Goal: Transaction & Acquisition: Obtain resource

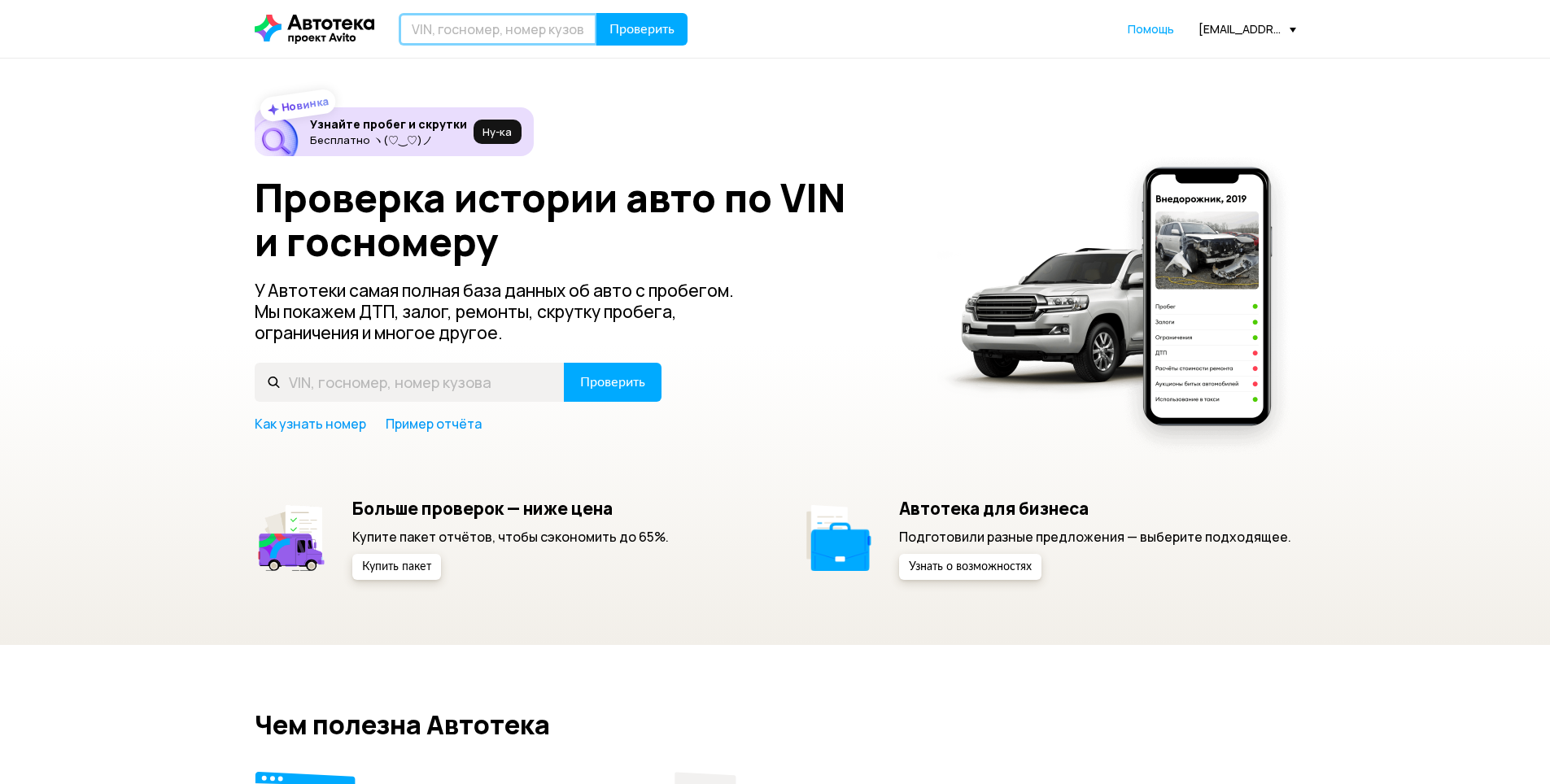
drag, startPoint x: 0, startPoint y: 0, endPoint x: 484, endPoint y: 32, distance: 485.1
click at [484, 32] on input "text" at bounding box center [498, 29] width 199 height 33
type input "А134АВ134"
click at [597, 13] on button "Проверить" at bounding box center [643, 29] width 91 height 33
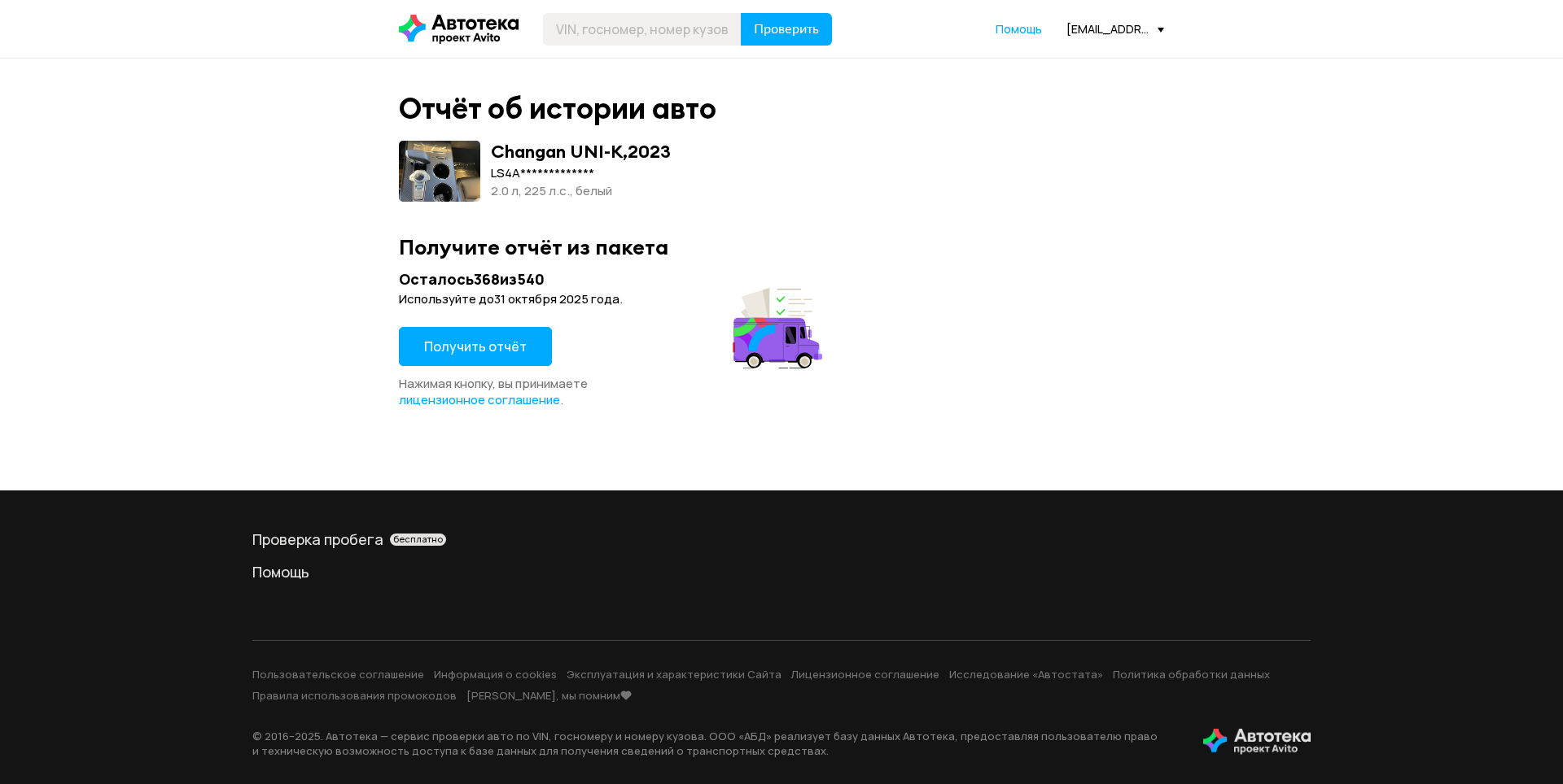
click at [491, 354] on span "Получить отчёт" at bounding box center [476, 346] width 103 height 18
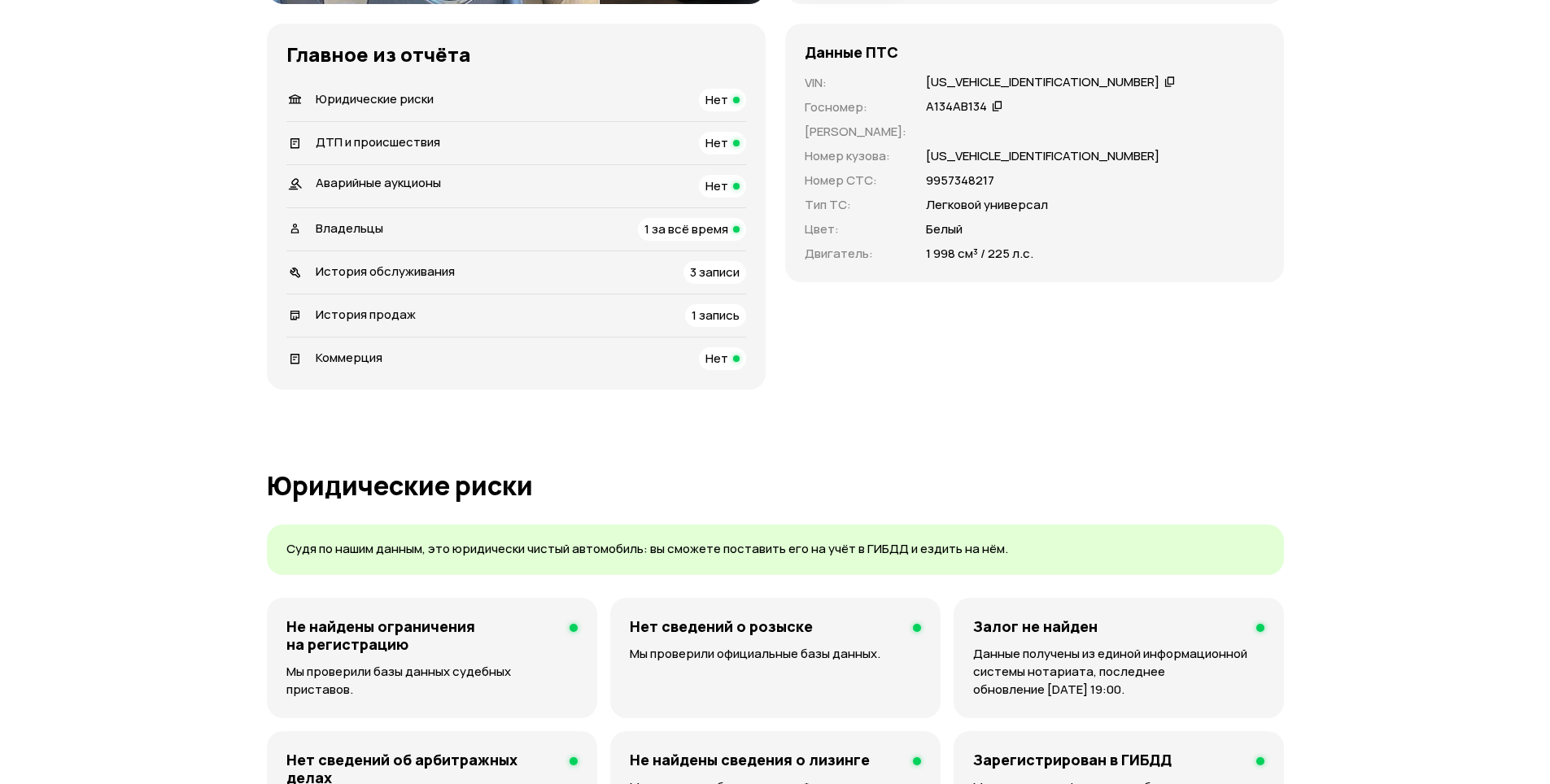
scroll to position [678, 0]
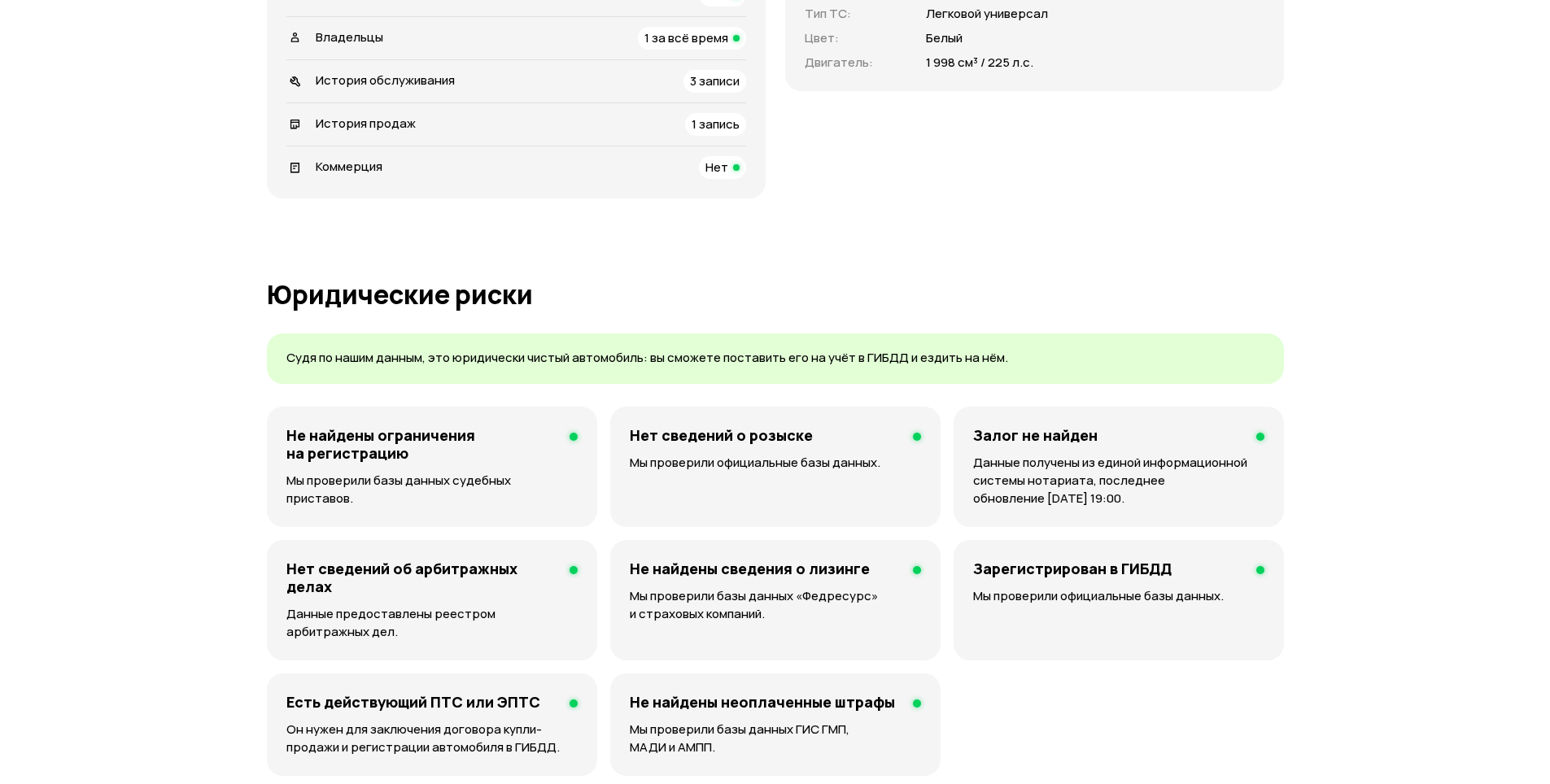
click at [587, 133] on div "История продаж 1 запись" at bounding box center [516, 124] width 460 height 22
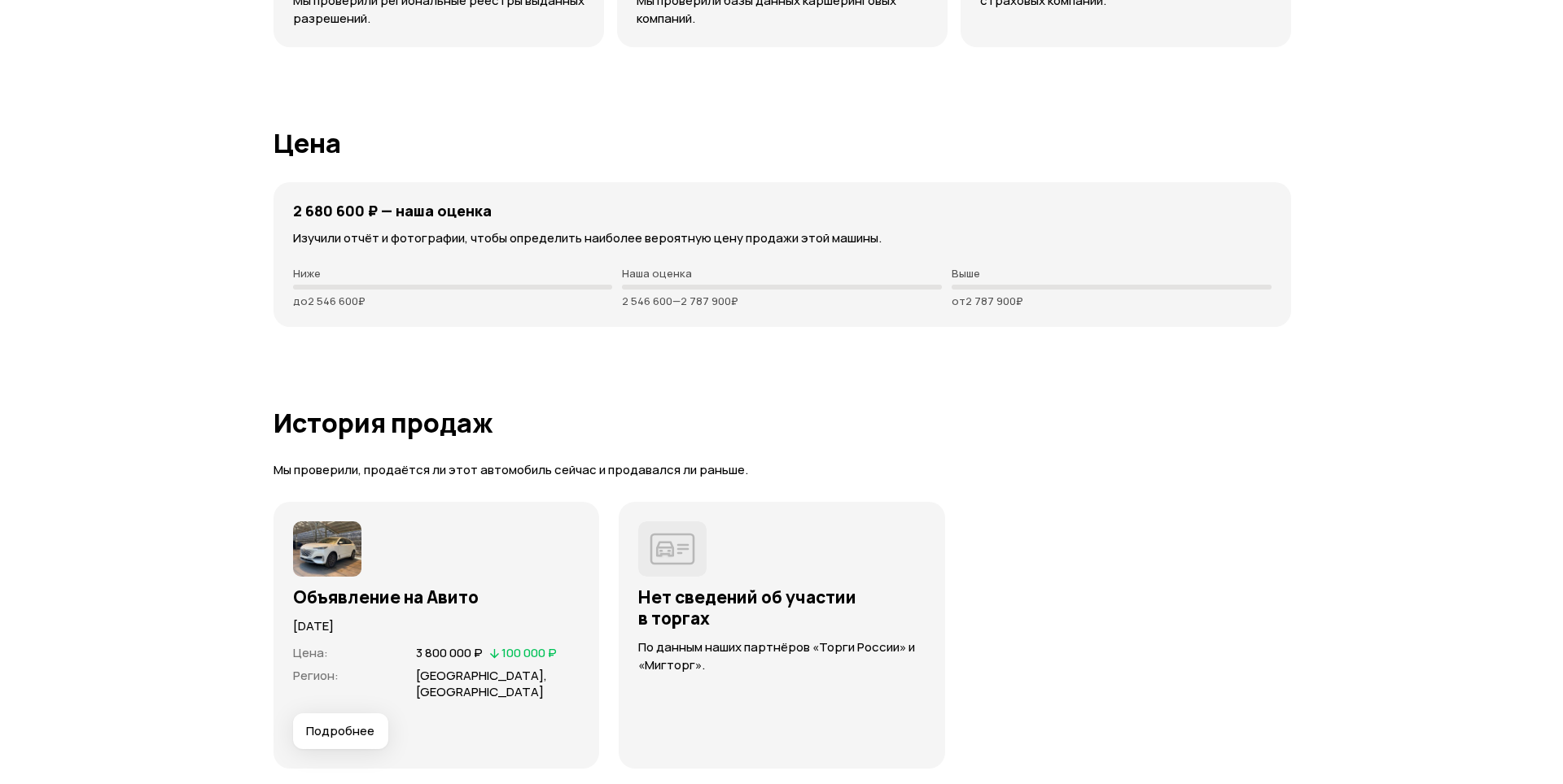
scroll to position [3564, 0]
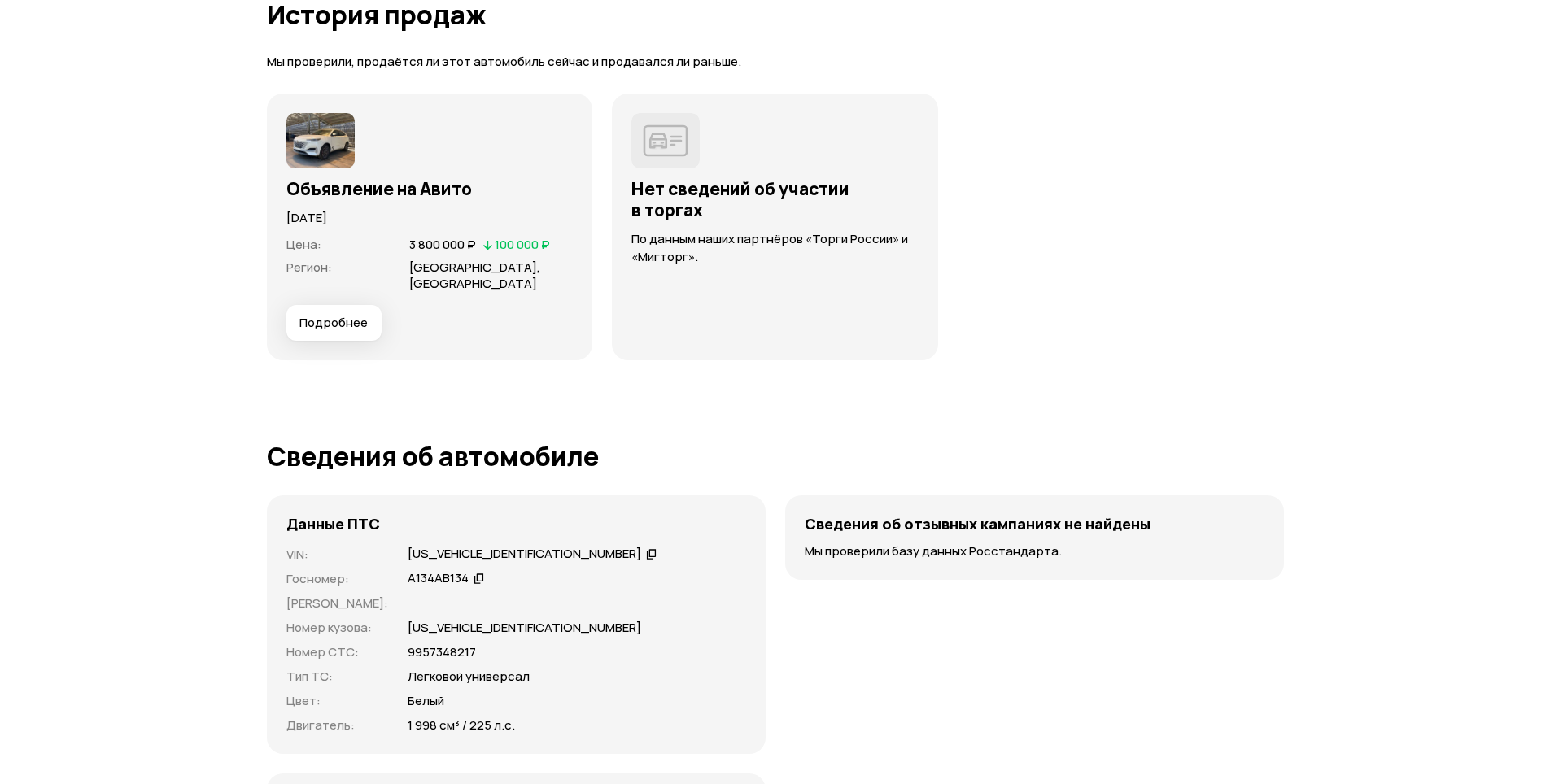
click at [343, 329] on span "Подробнее" at bounding box center [333, 323] width 68 height 16
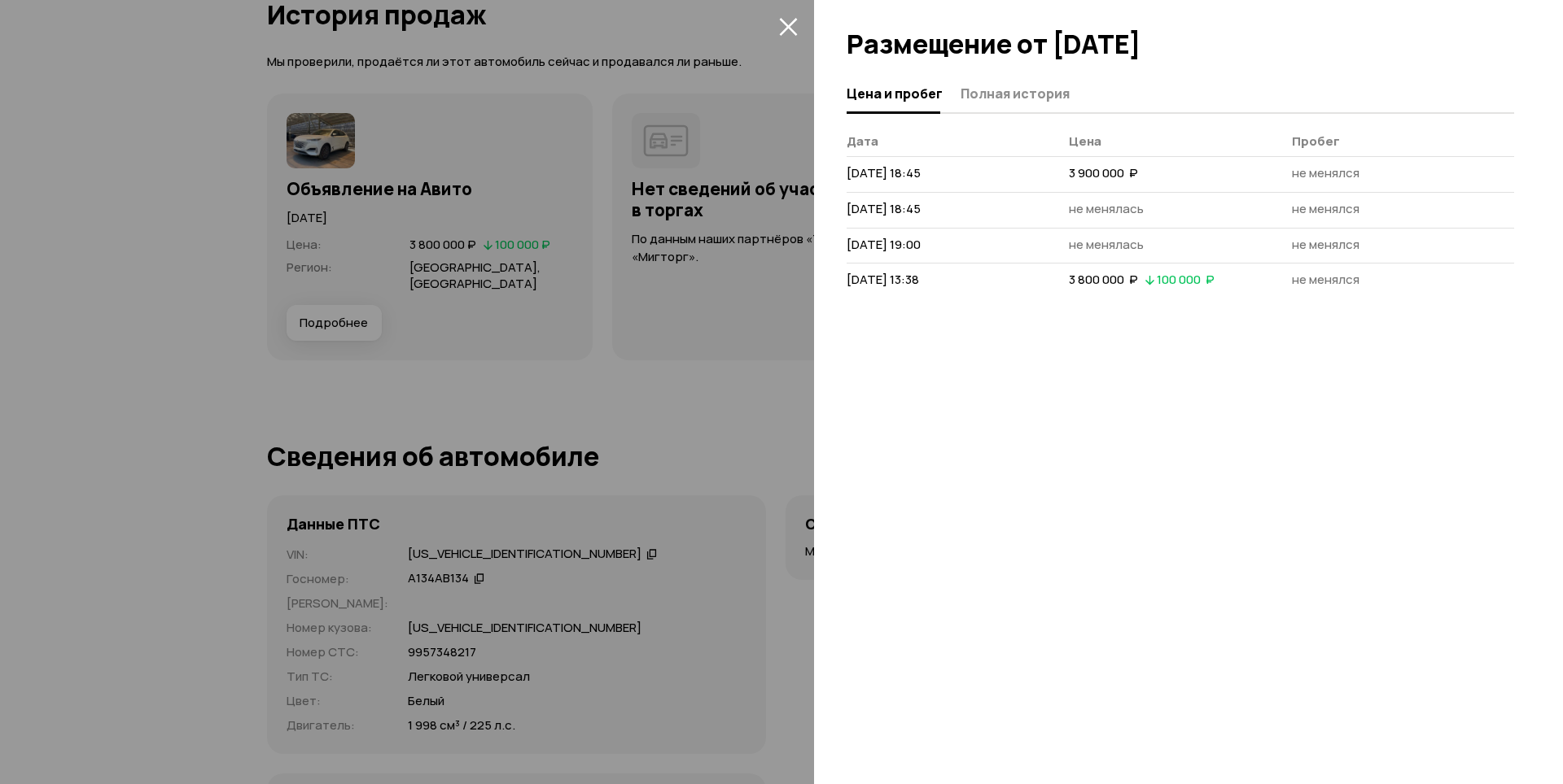
click at [789, 28] on icon "закрыть" at bounding box center [787, 26] width 18 height 18
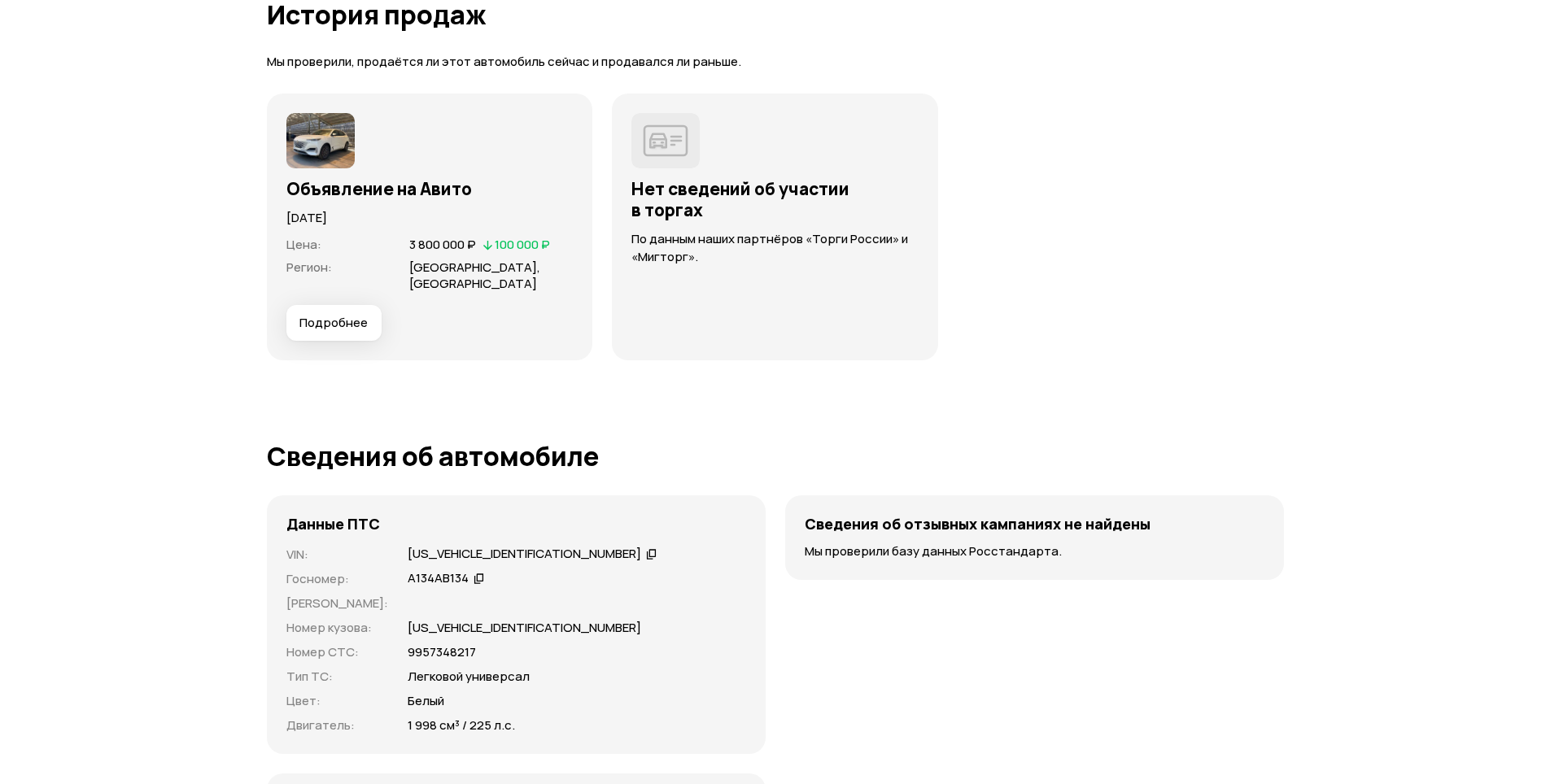
click at [368, 311] on button "Подробнее" at bounding box center [334, 323] width 95 height 35
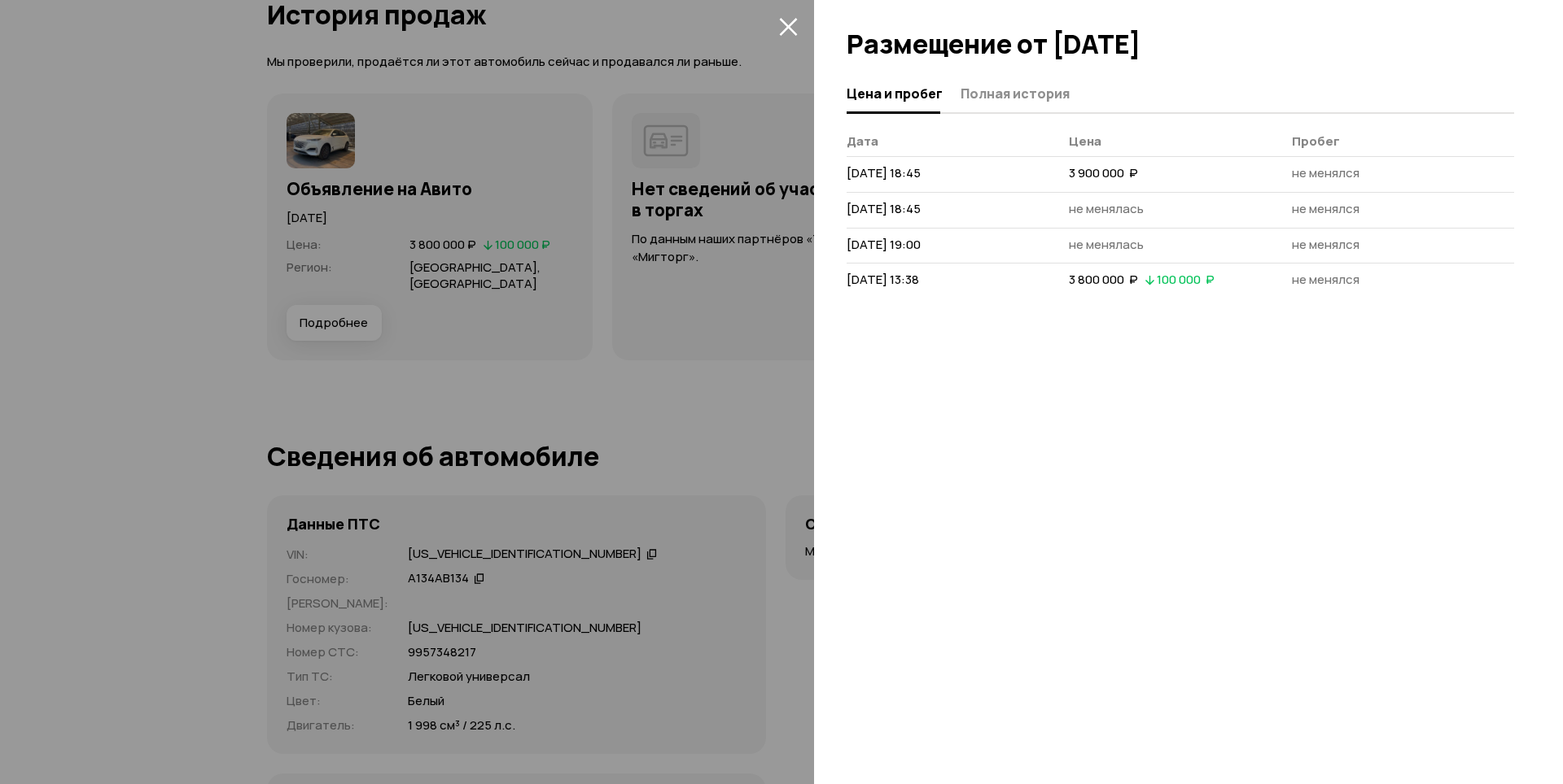
click at [1043, 97] on span "Полная история" at bounding box center [1015, 93] width 109 height 16
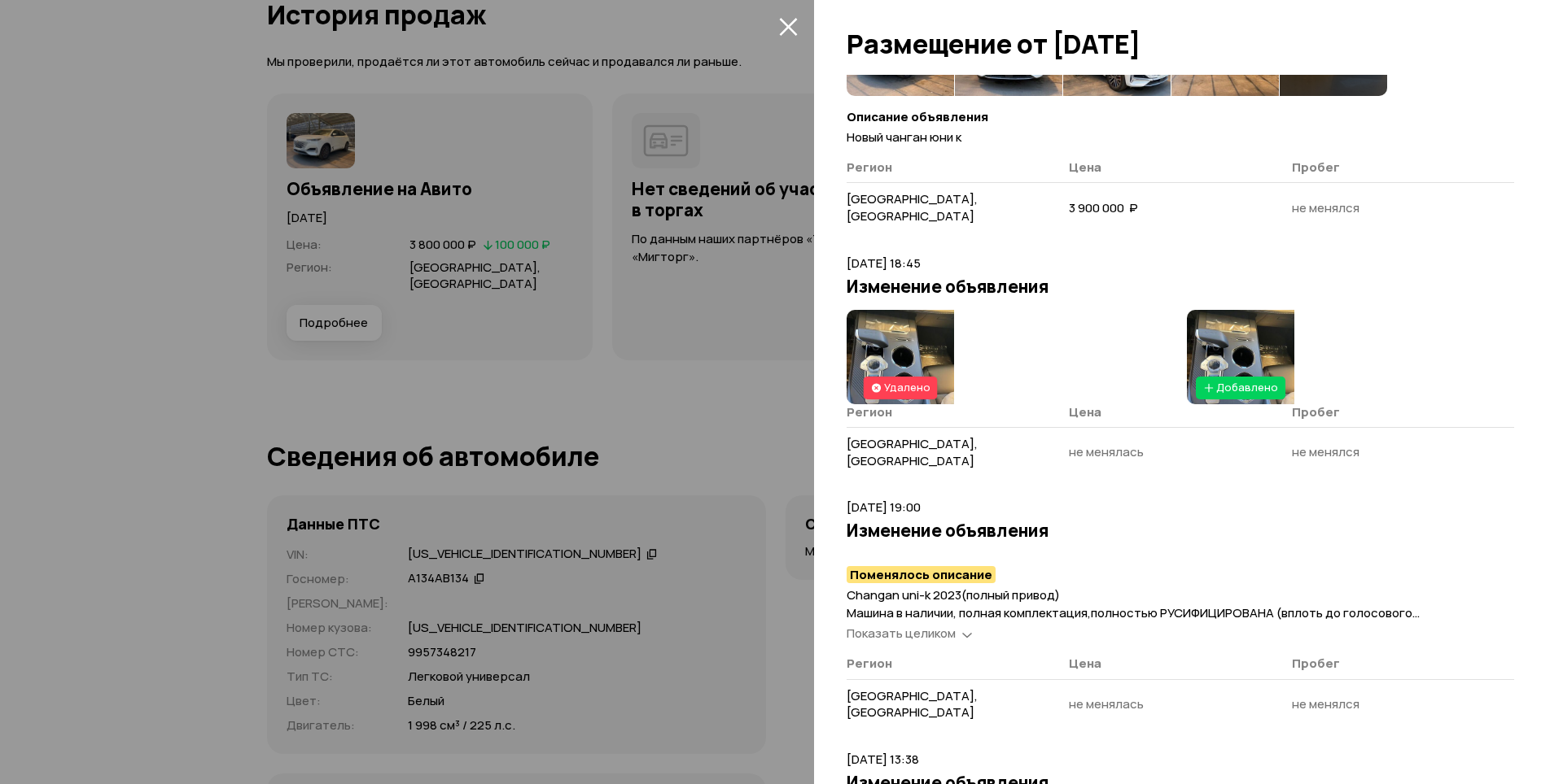
scroll to position [317, 0]
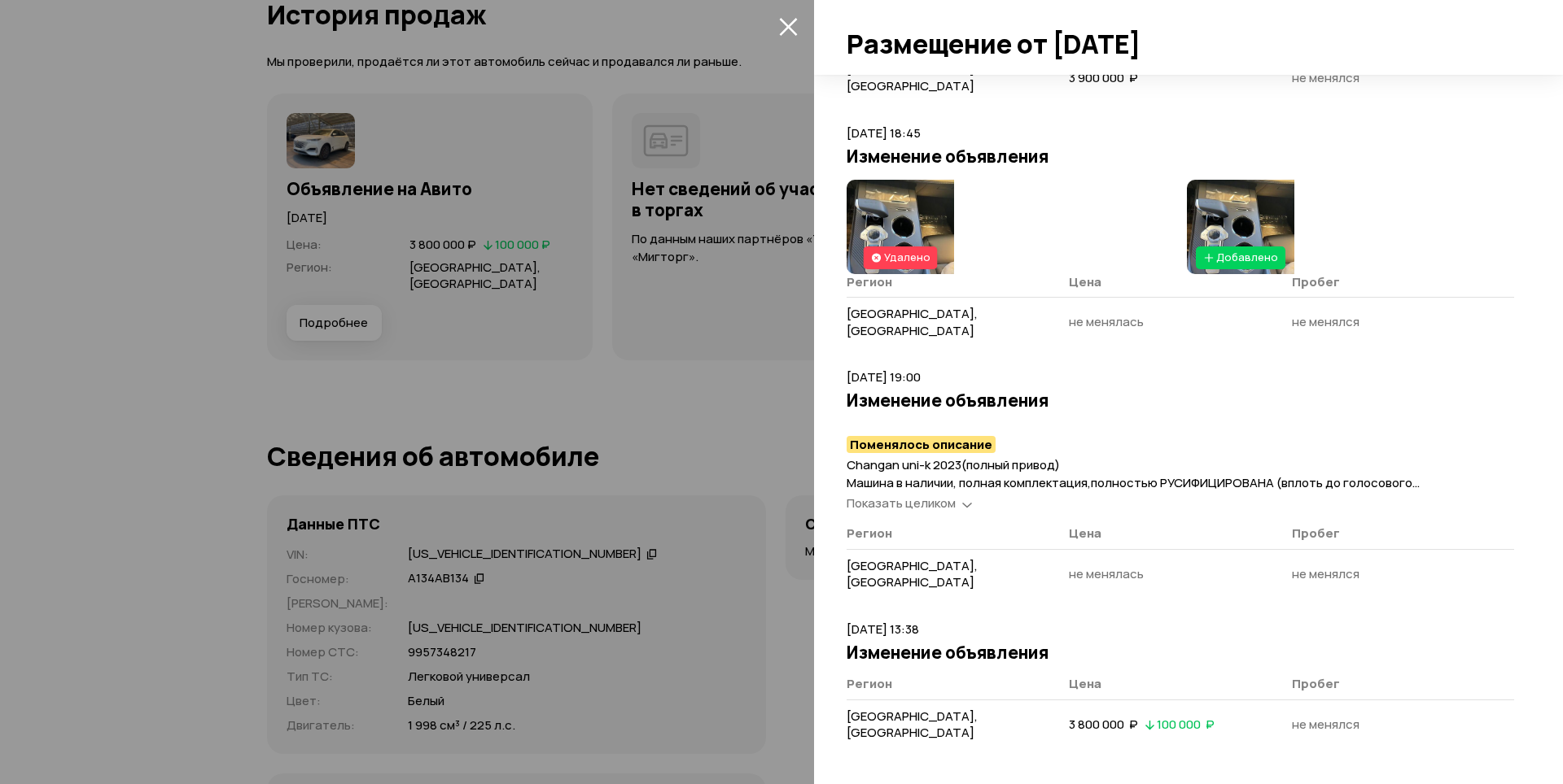
click at [925, 499] on span "Показать целиком" at bounding box center [901, 503] width 109 height 17
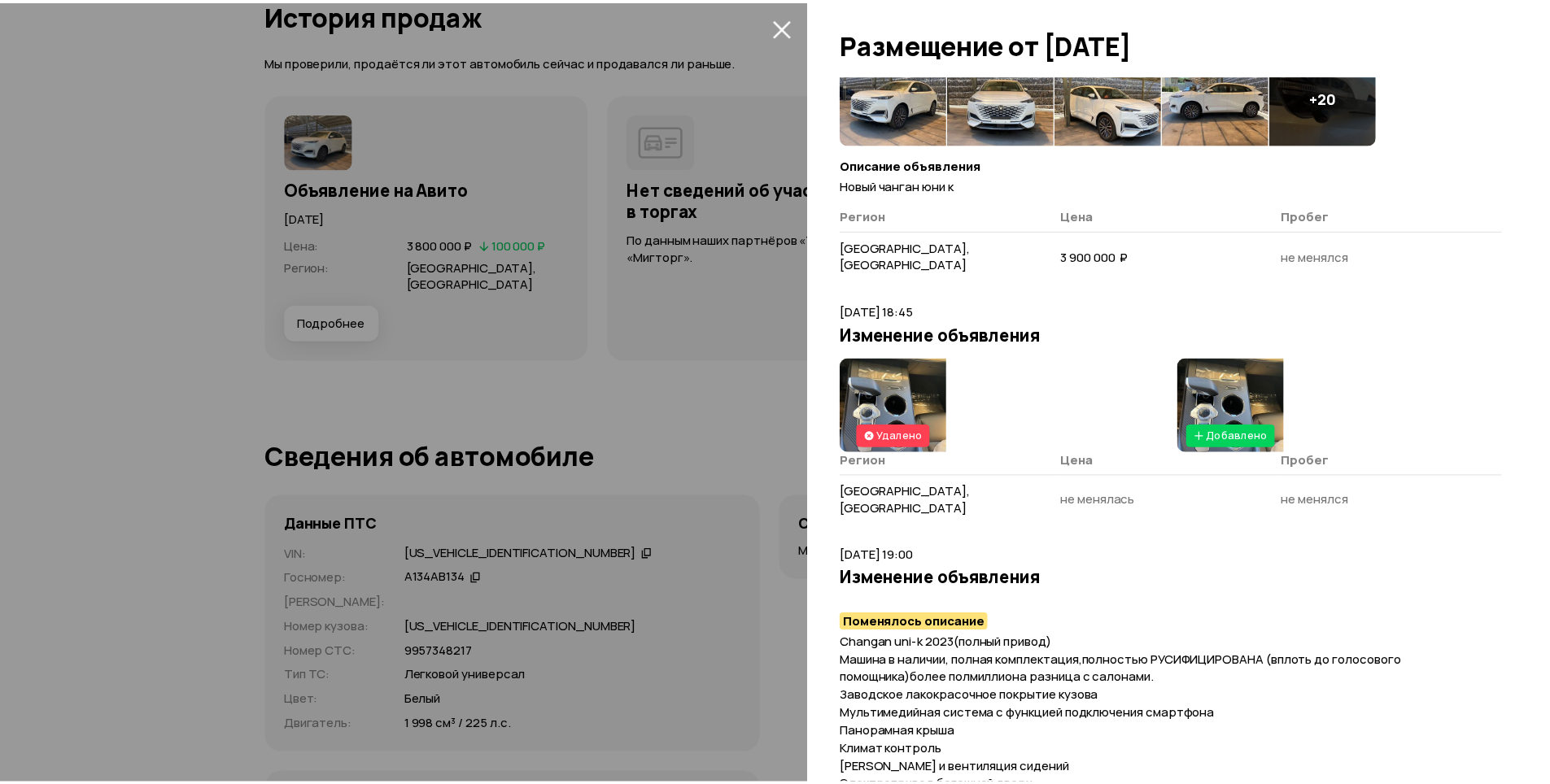
scroll to position [0, 0]
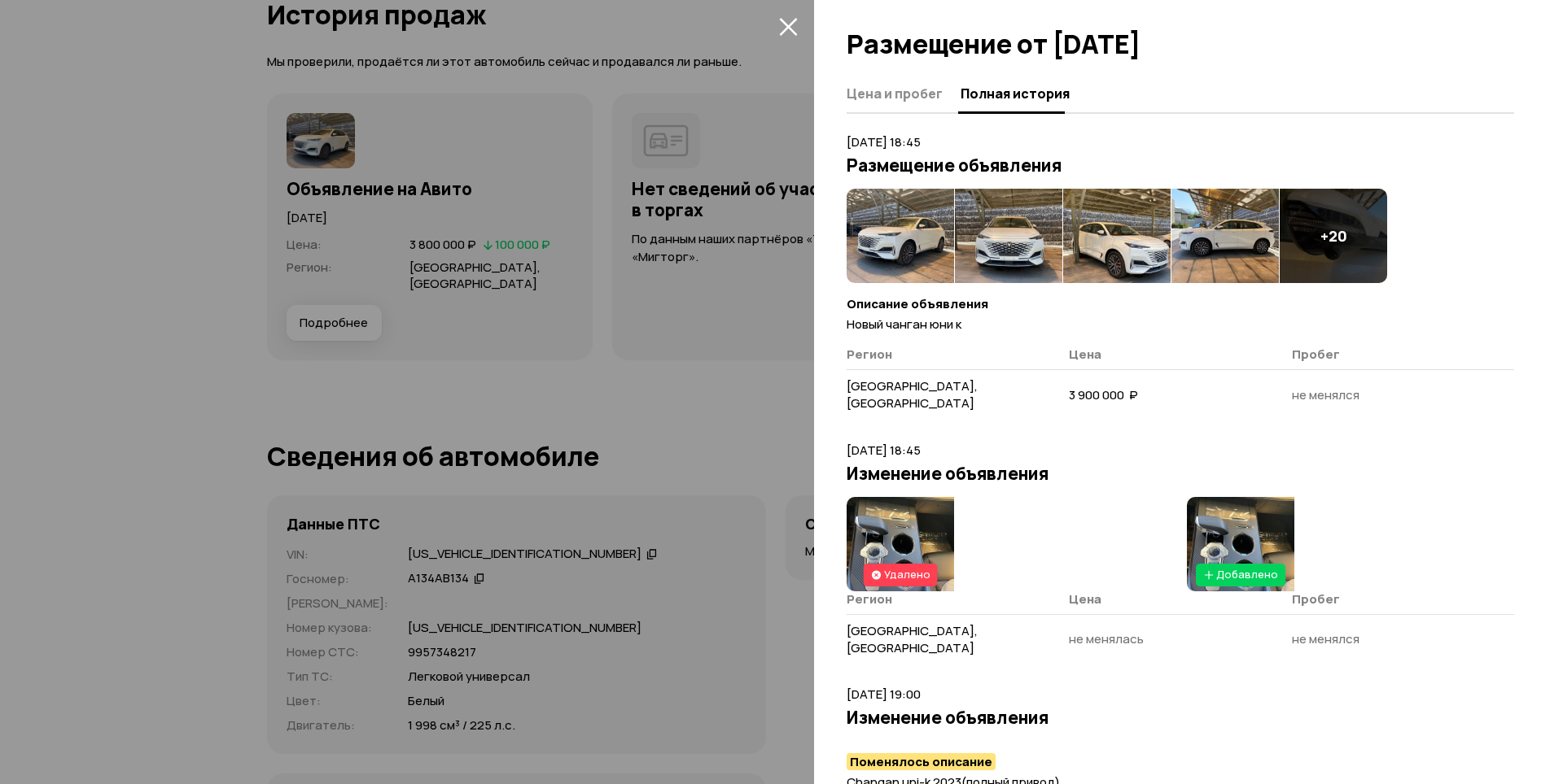
click at [784, 22] on icon "закрыть" at bounding box center [787, 26] width 18 height 18
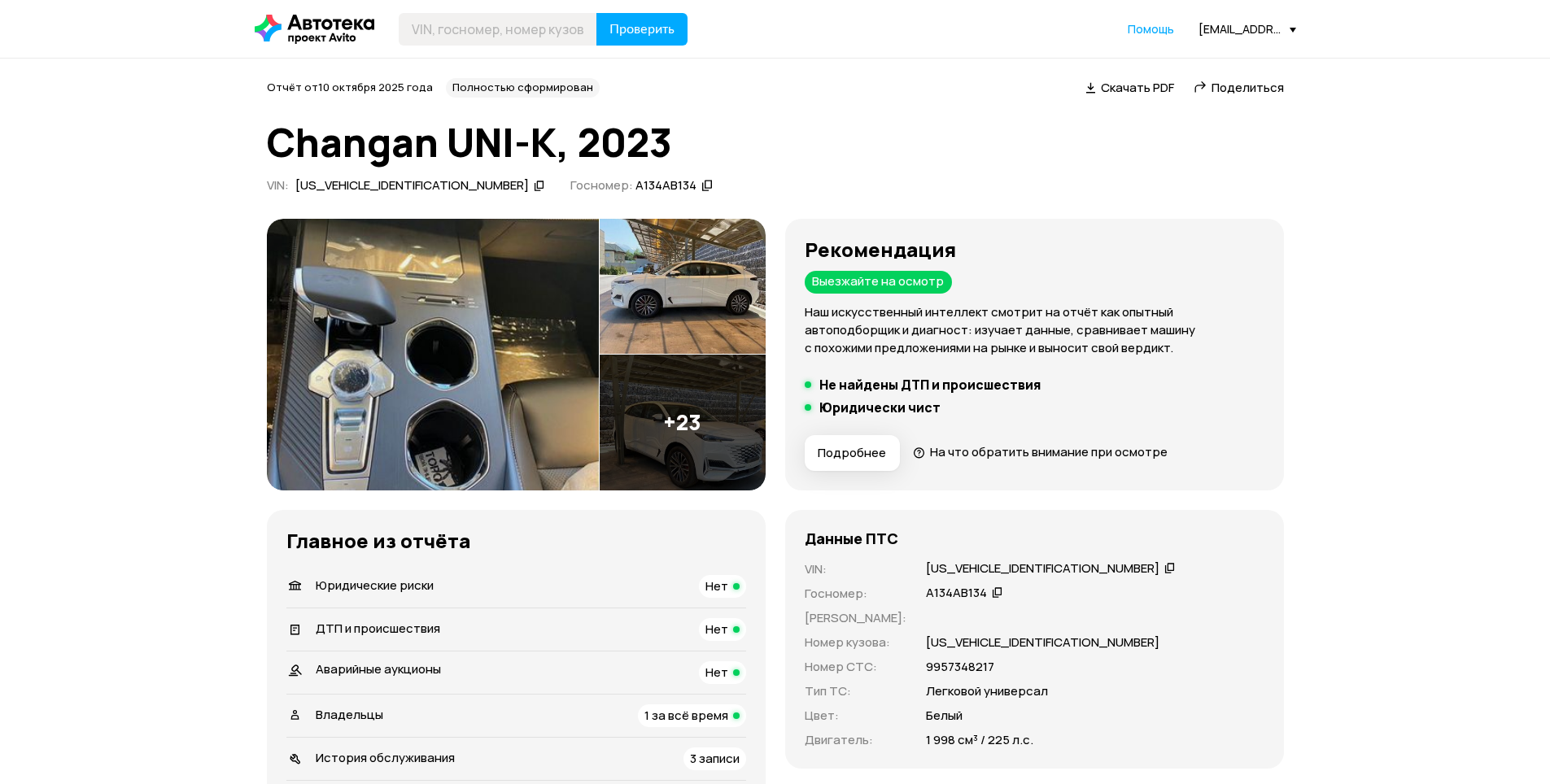
click at [938, 565] on div "LS4ASE2A4PA707447" at bounding box center [1043, 569] width 233 height 17
copy div "LS4ASE2A4PA707447"
click at [394, 259] on img at bounding box center [433, 354] width 332 height 271
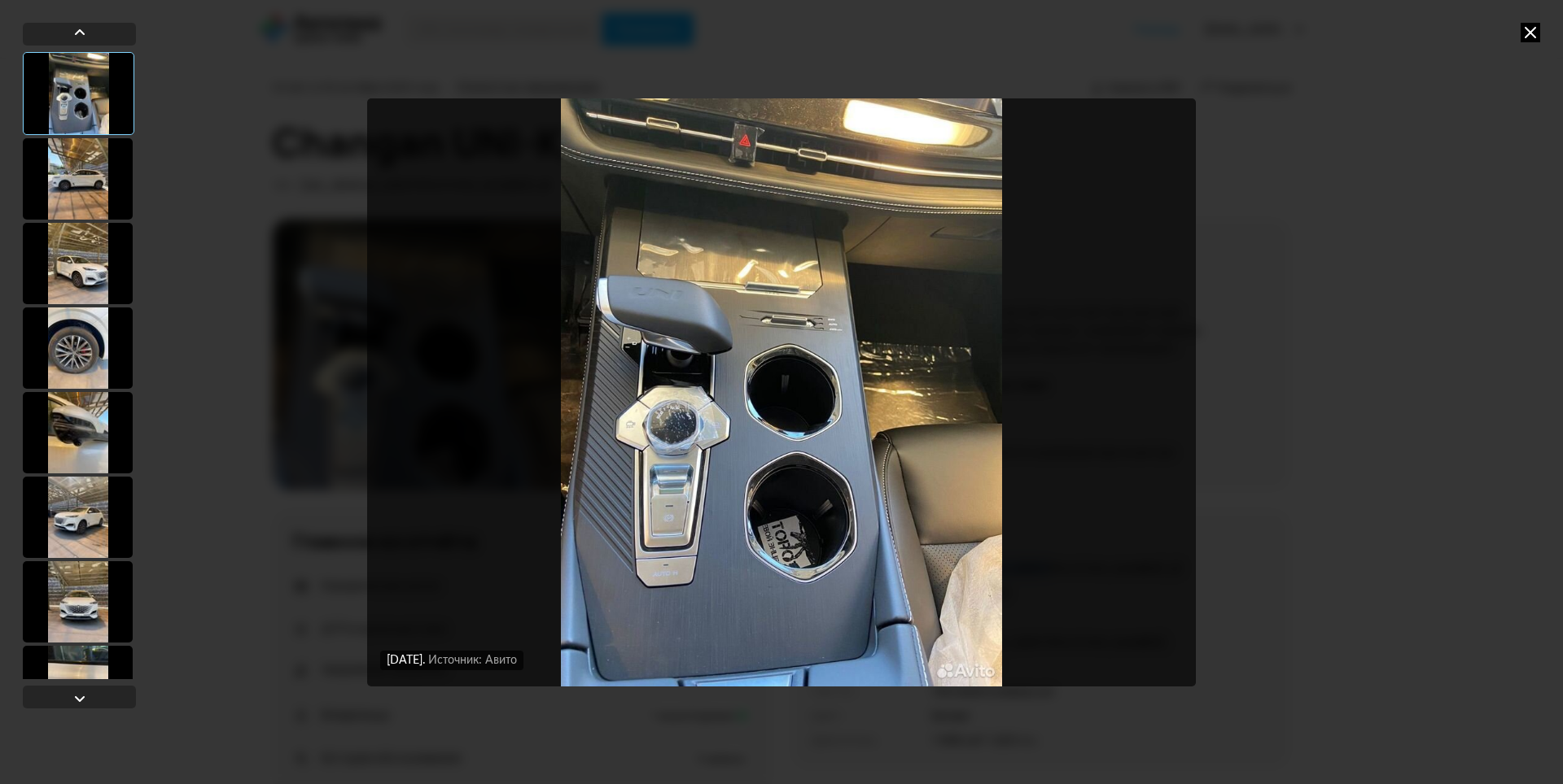
click at [1528, 29] on icon at bounding box center [1529, 32] width 20 height 20
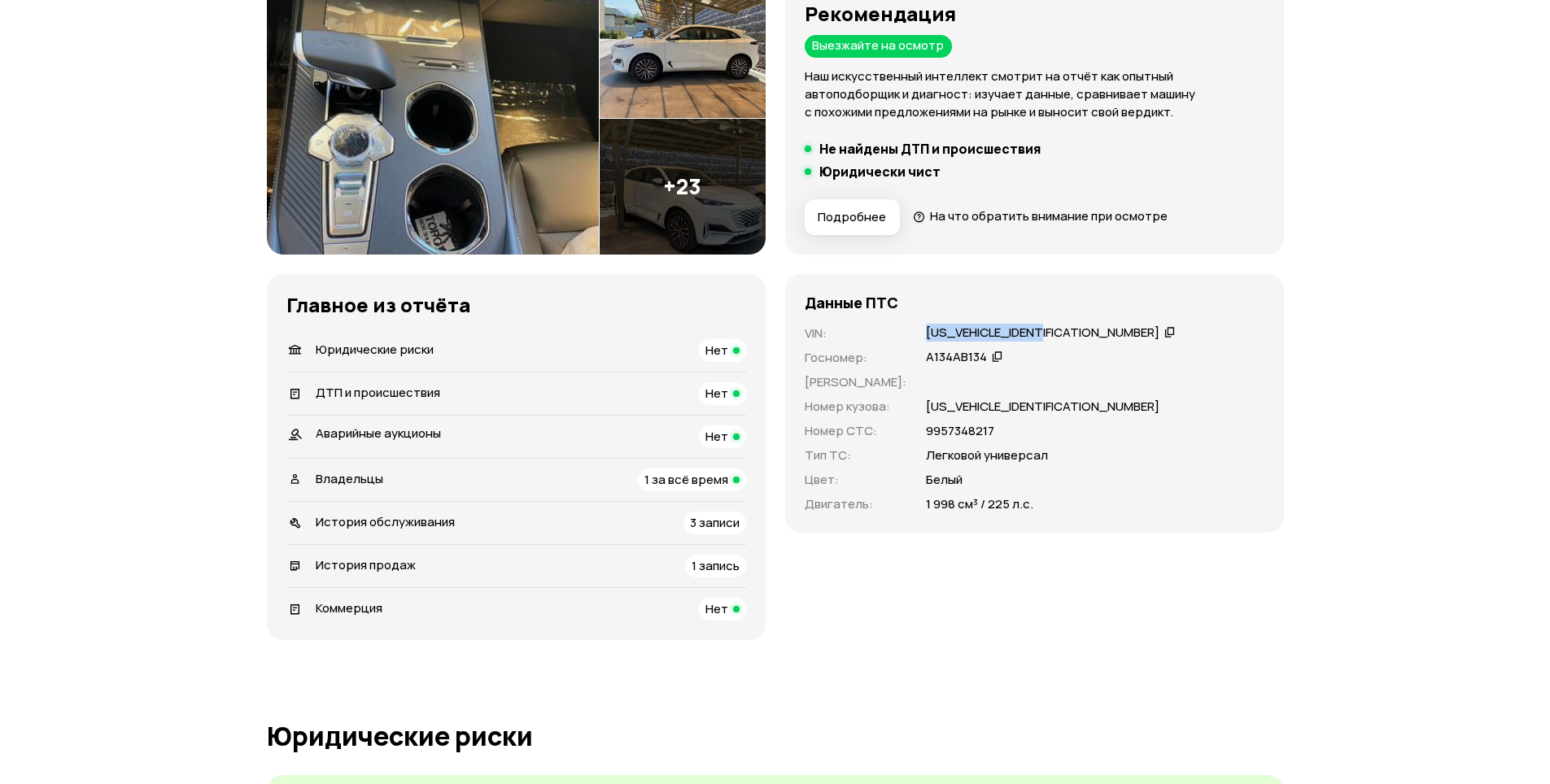
scroll to position [271, 0]
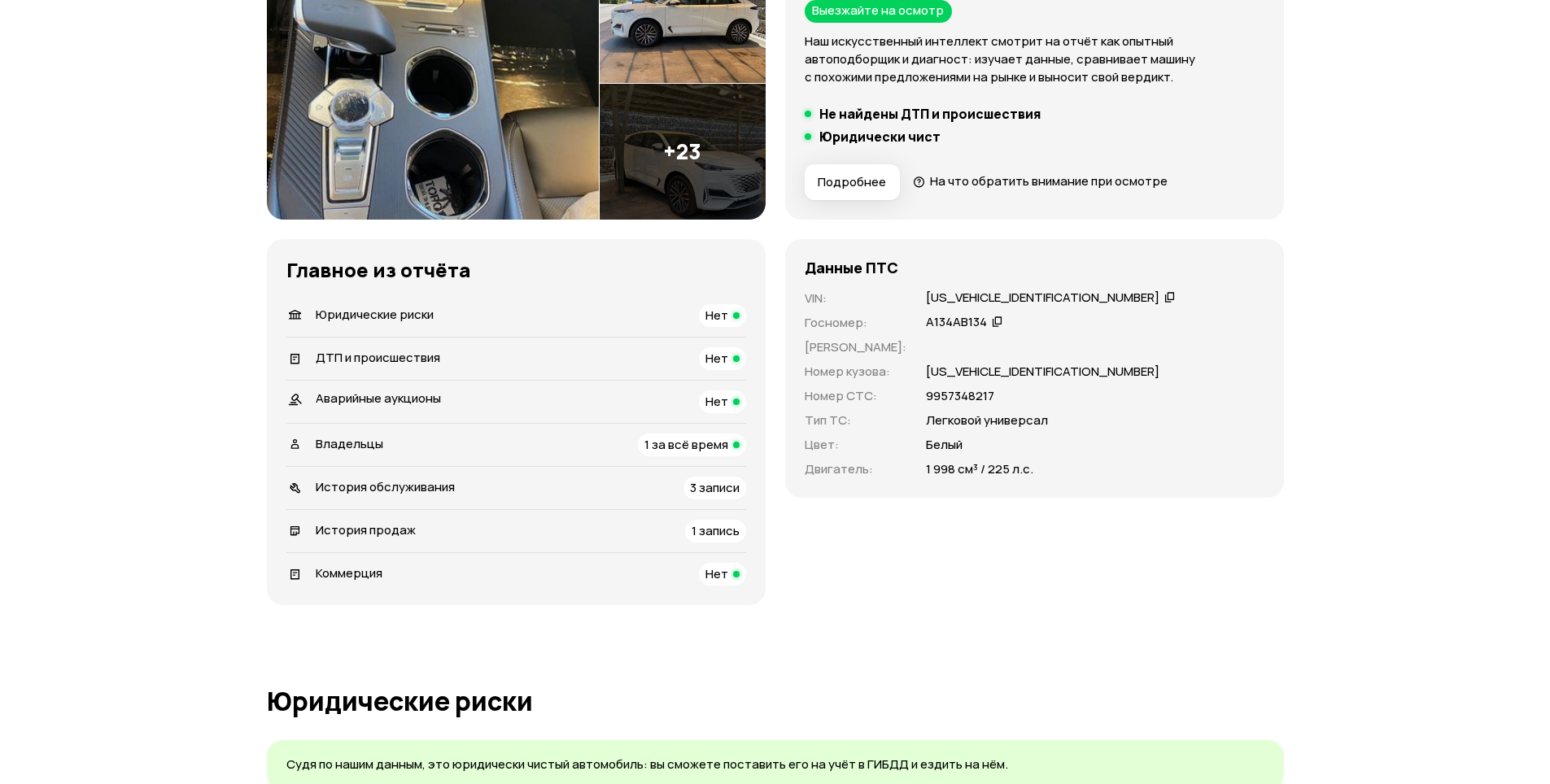
click at [614, 438] on div "Владельцы 1 за всё время" at bounding box center [516, 445] width 460 height 22
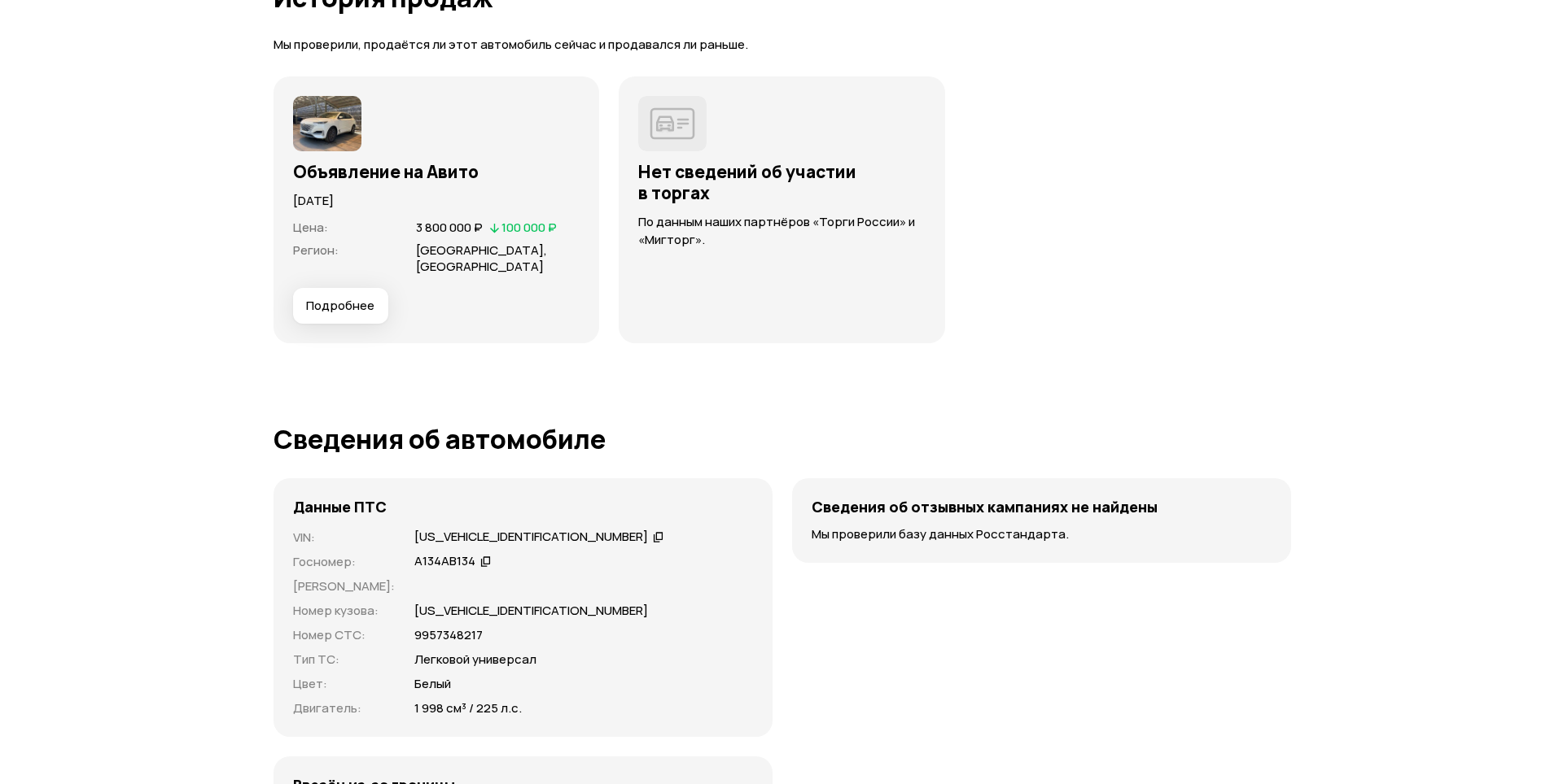
scroll to position [3275, 0]
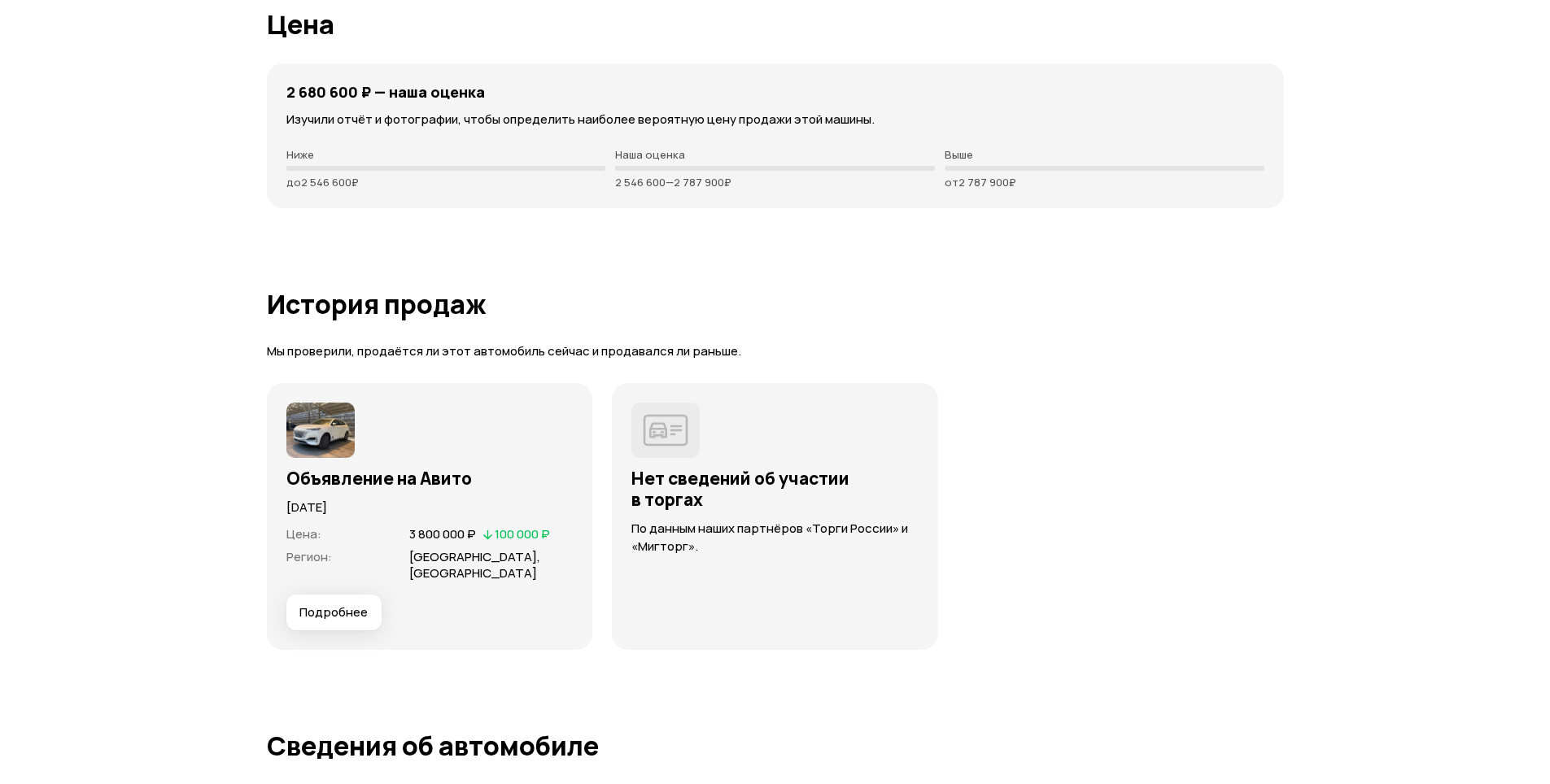
click at [335, 432] on img at bounding box center [320, 430] width 68 height 55
click at [323, 606] on span "Подробнее" at bounding box center [333, 612] width 68 height 16
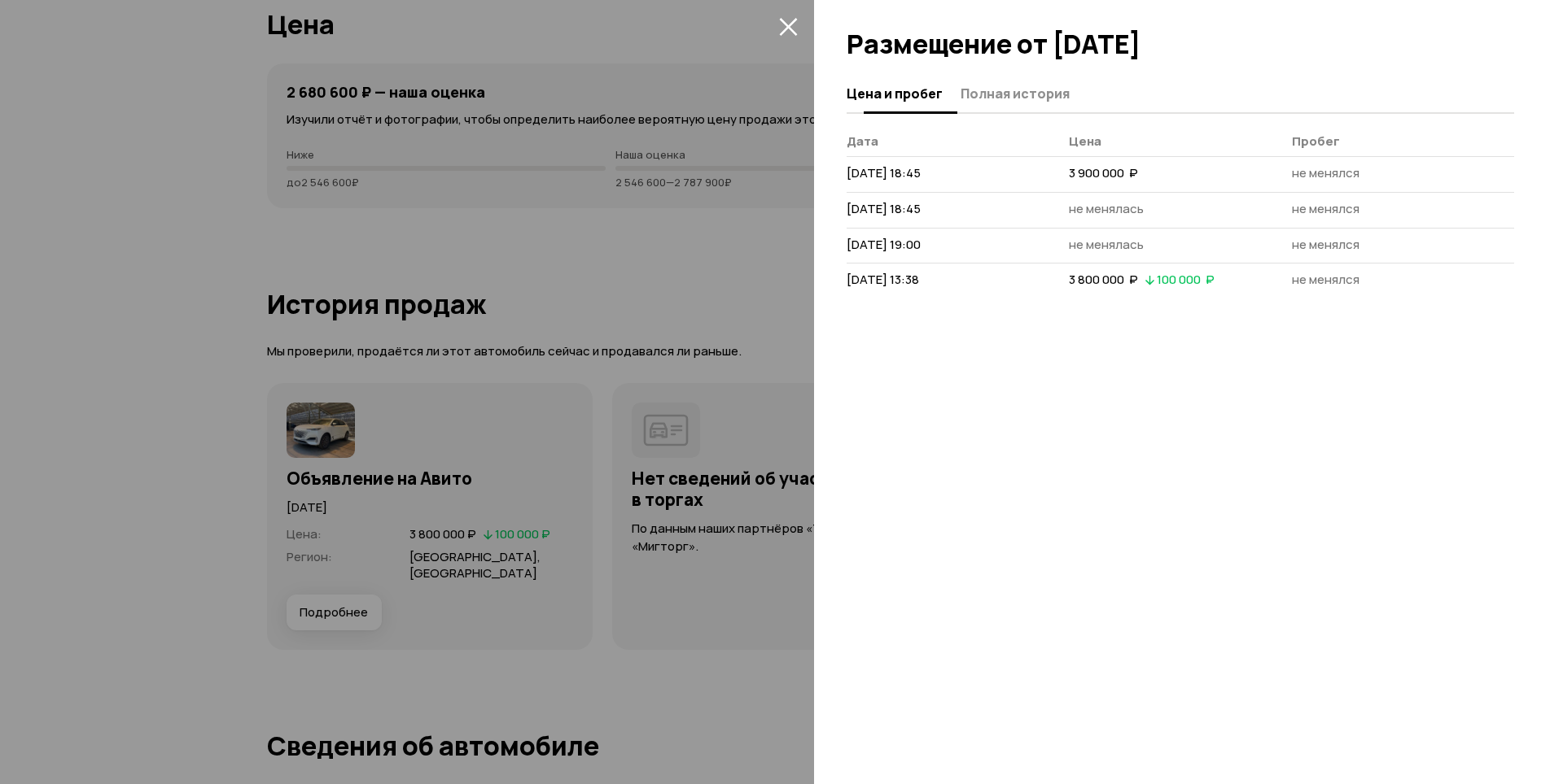
click at [994, 89] on span "Полная история" at bounding box center [1015, 93] width 109 height 16
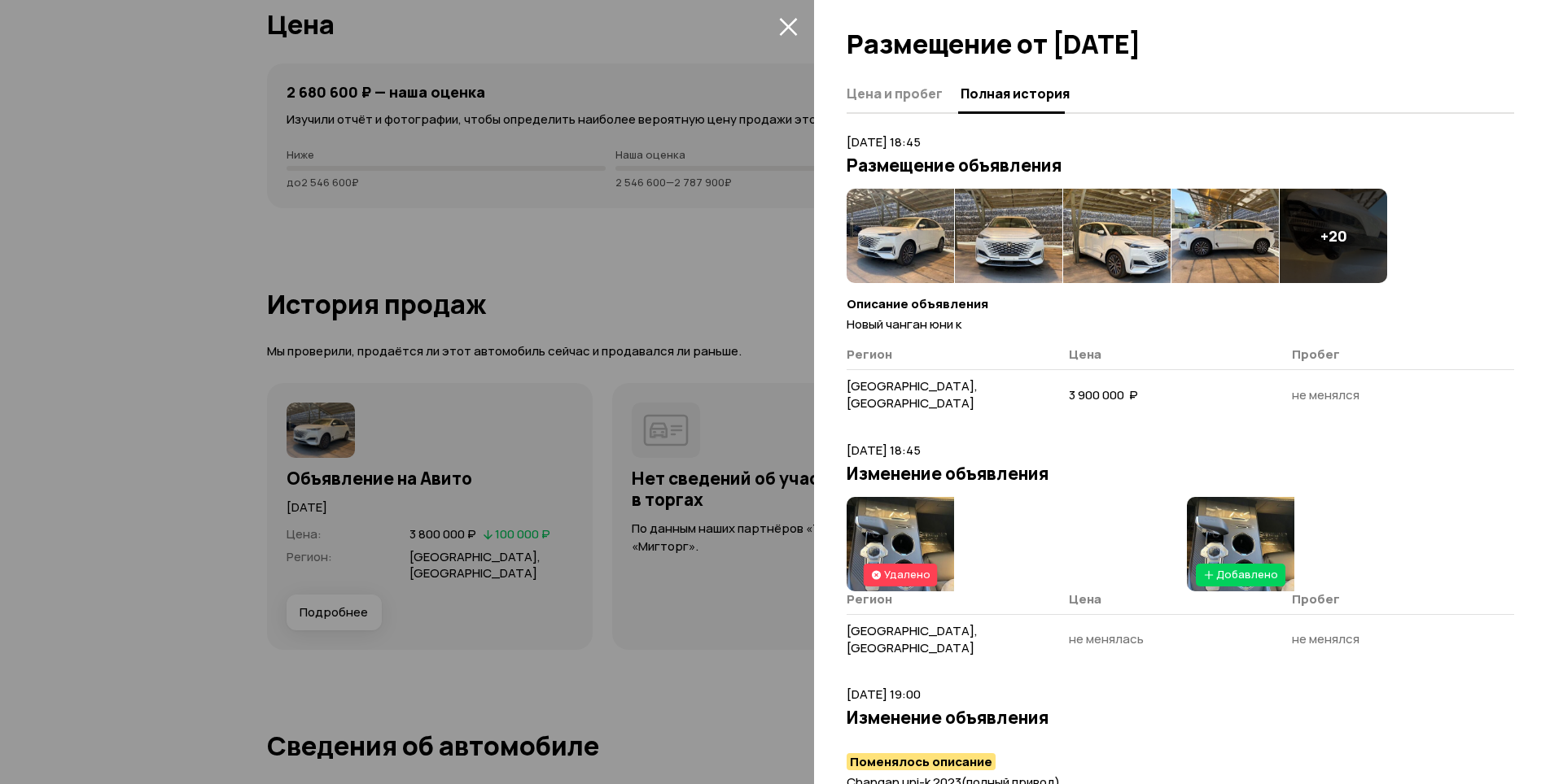
click at [870, 240] on img at bounding box center [900, 235] width 107 height 94
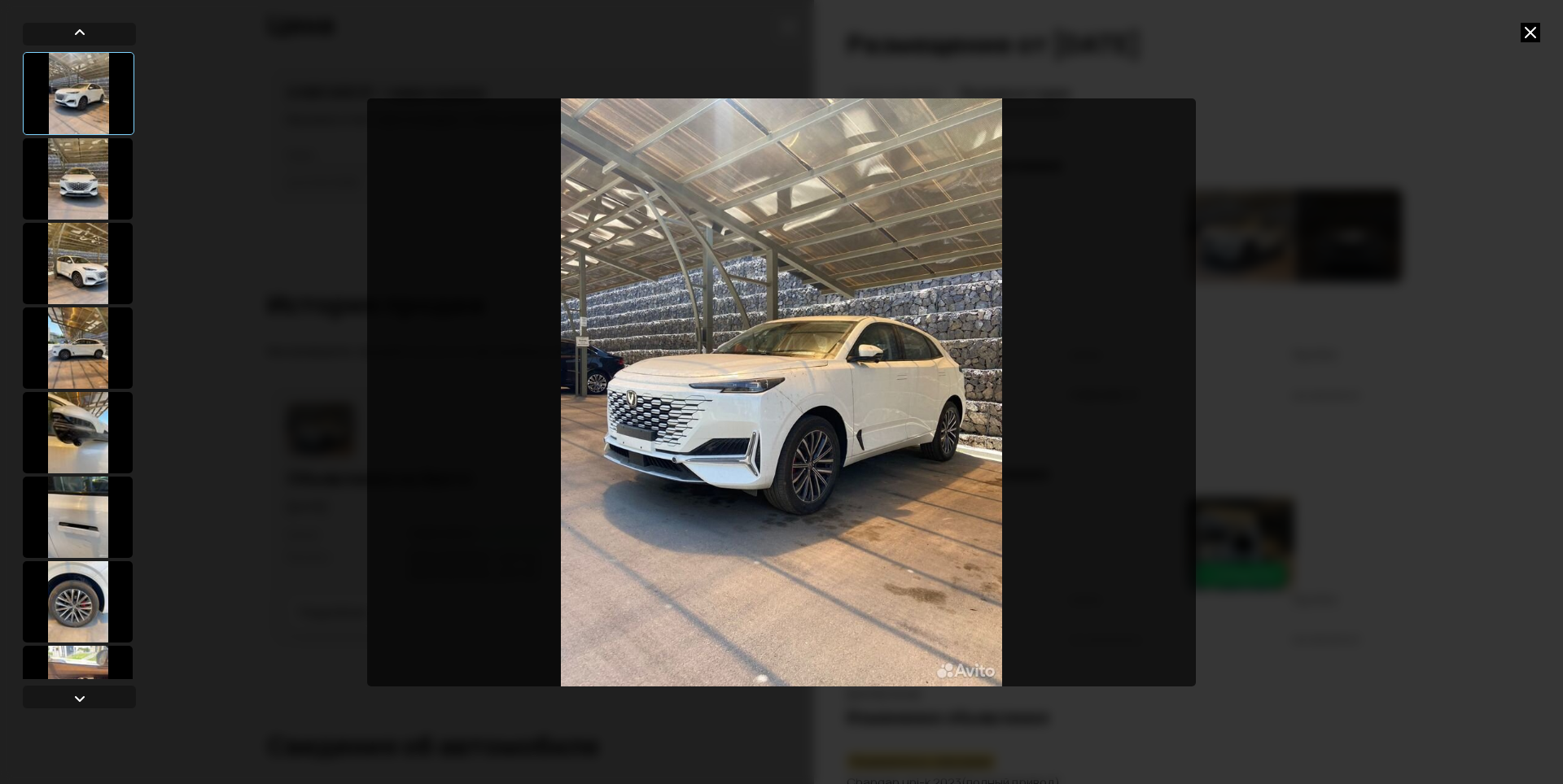
click at [53, 172] on div at bounding box center [77, 178] width 110 height 81
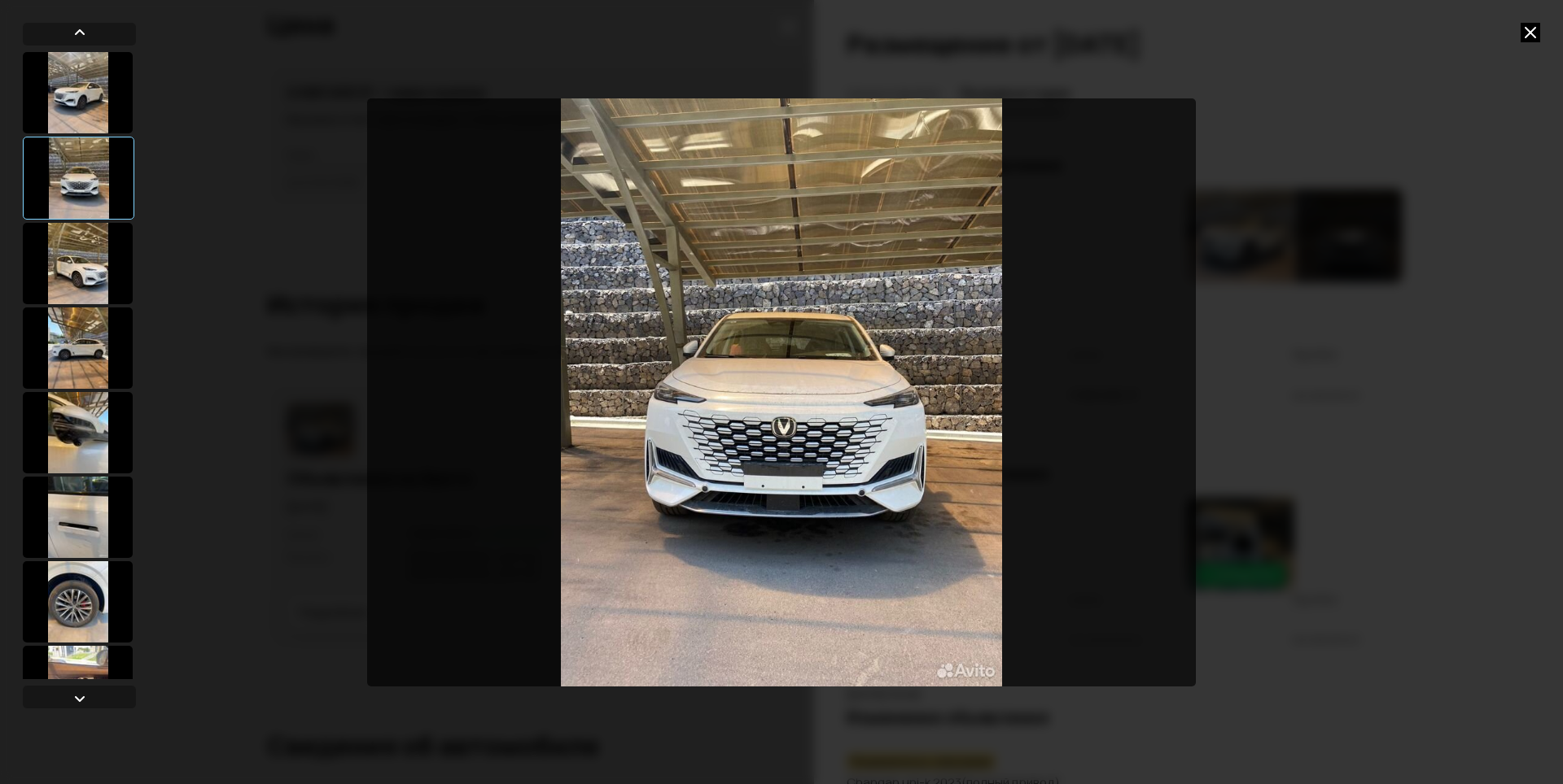
click at [98, 295] on div at bounding box center [77, 263] width 110 height 81
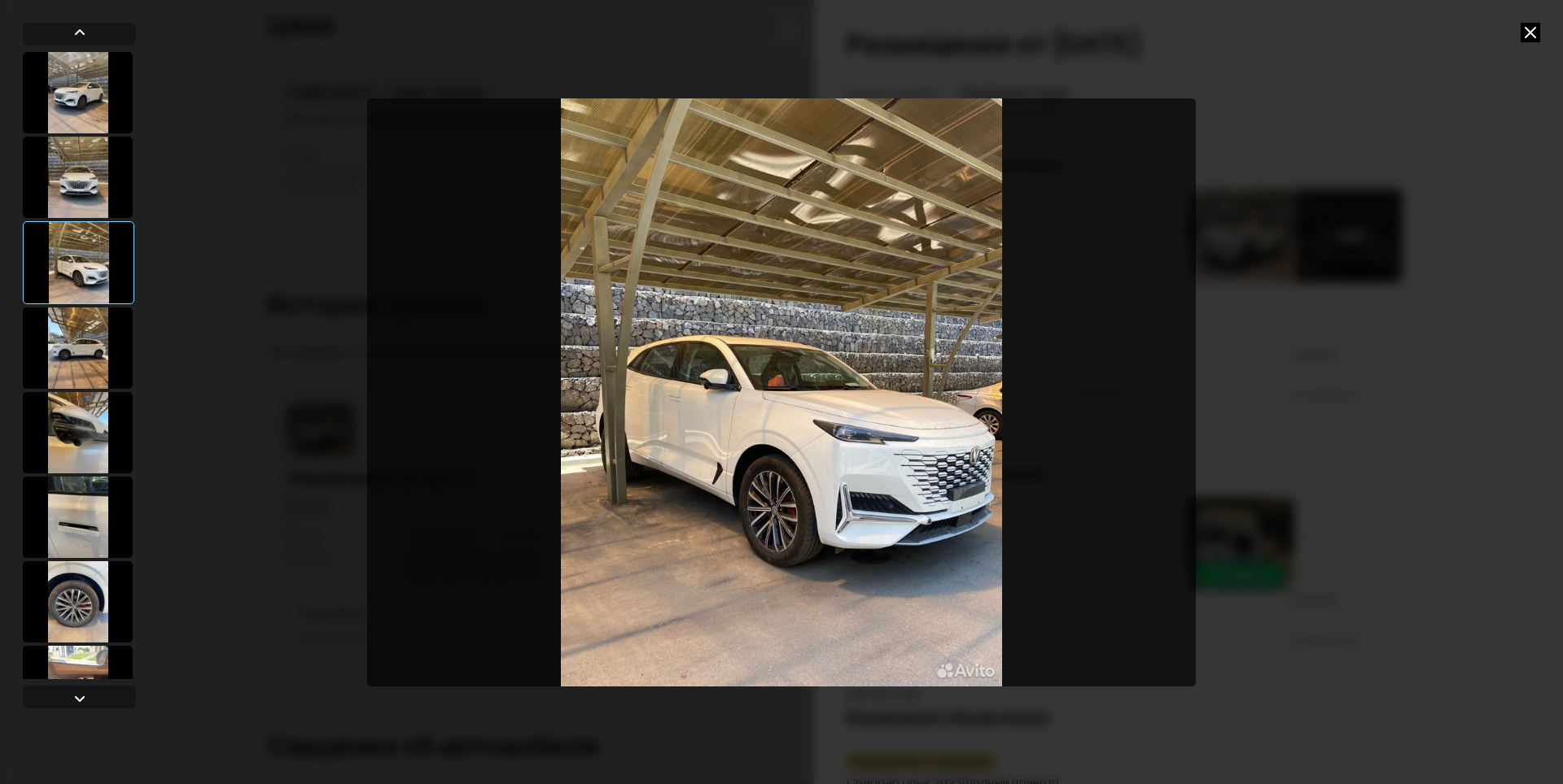
click at [90, 474] on div at bounding box center [78, 365] width 113 height 627
click at [62, 553] on div at bounding box center [77, 516] width 110 height 81
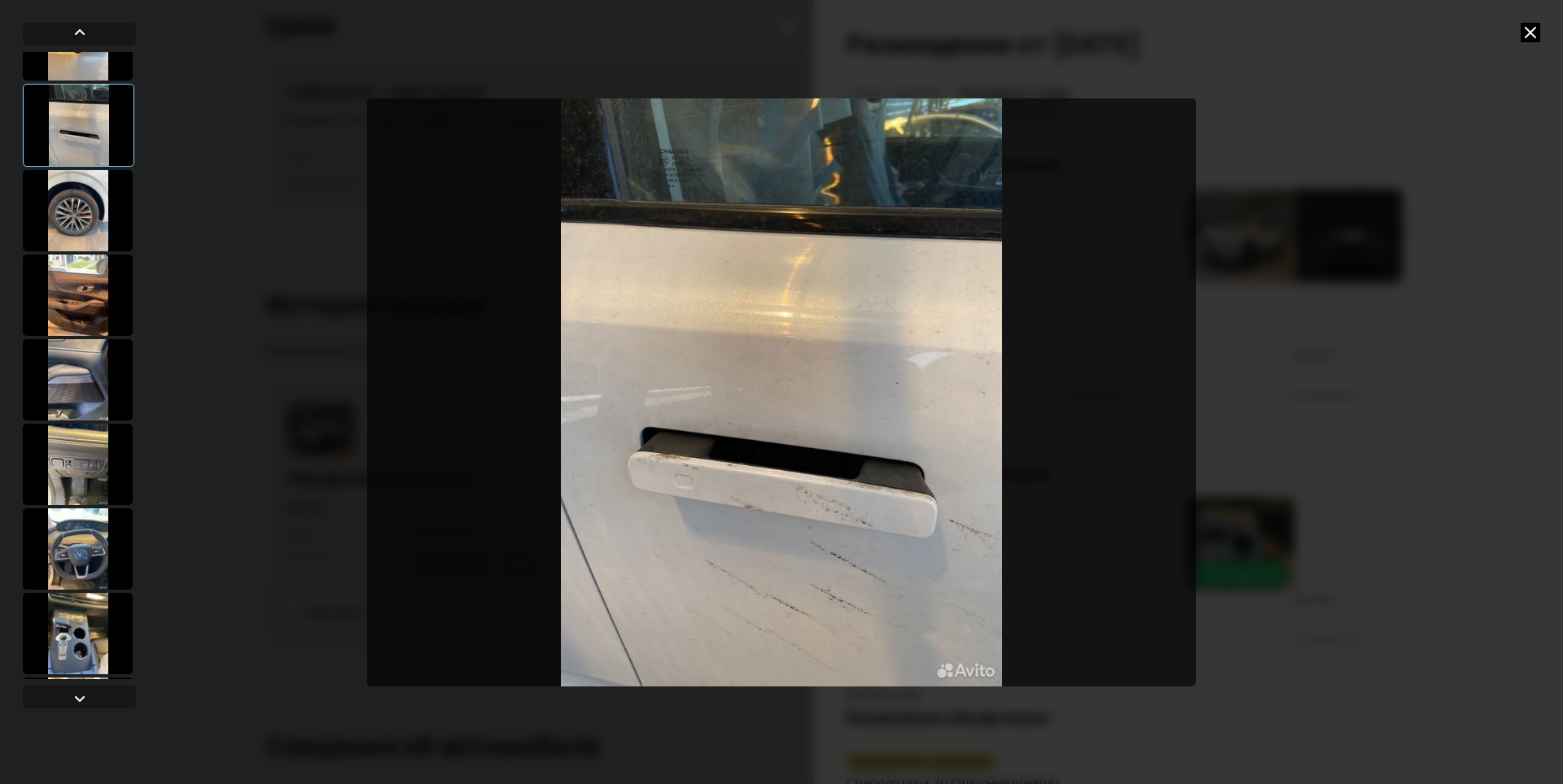
scroll to position [543, 0]
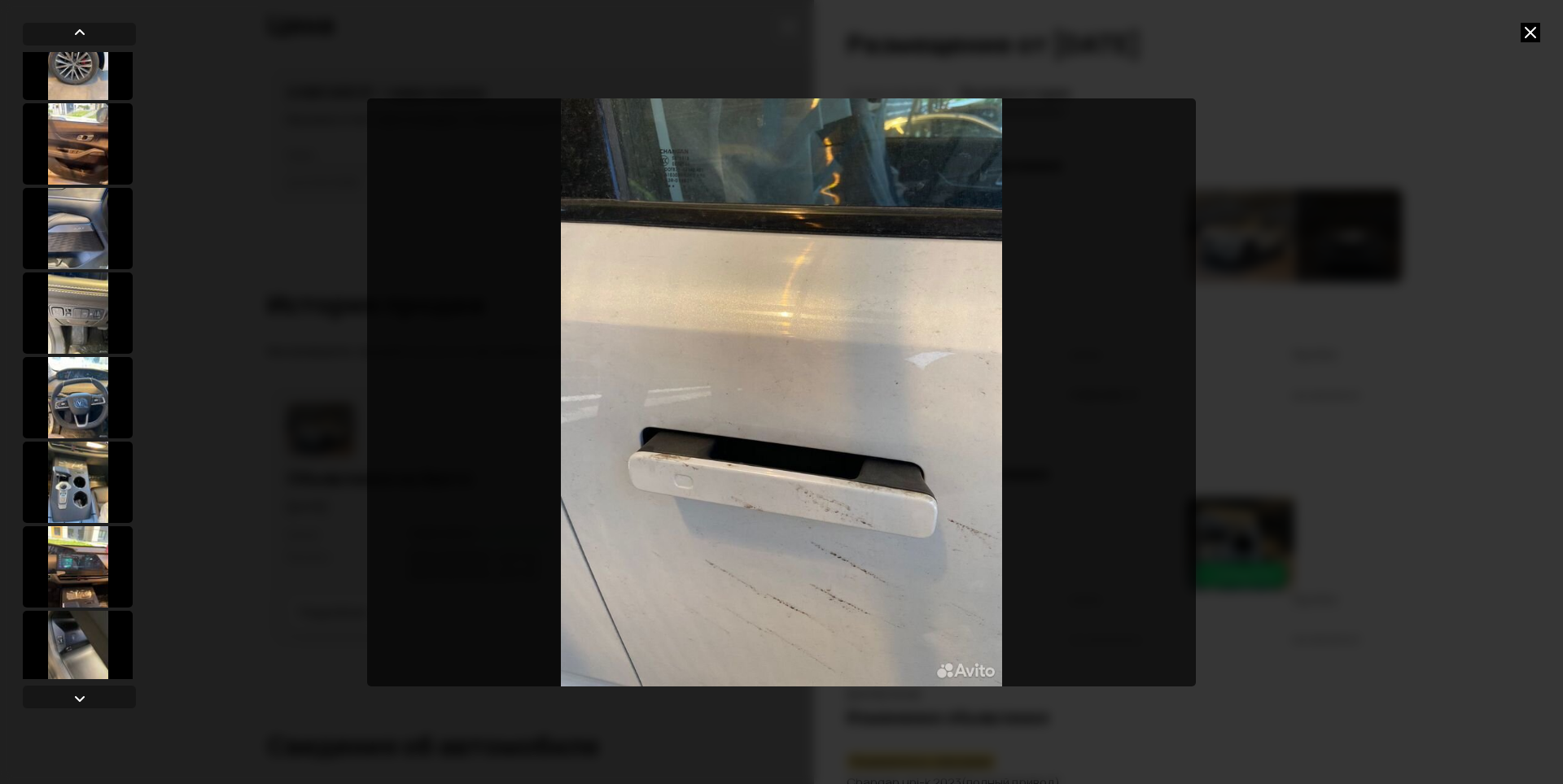
click at [49, 299] on div at bounding box center [77, 312] width 110 height 81
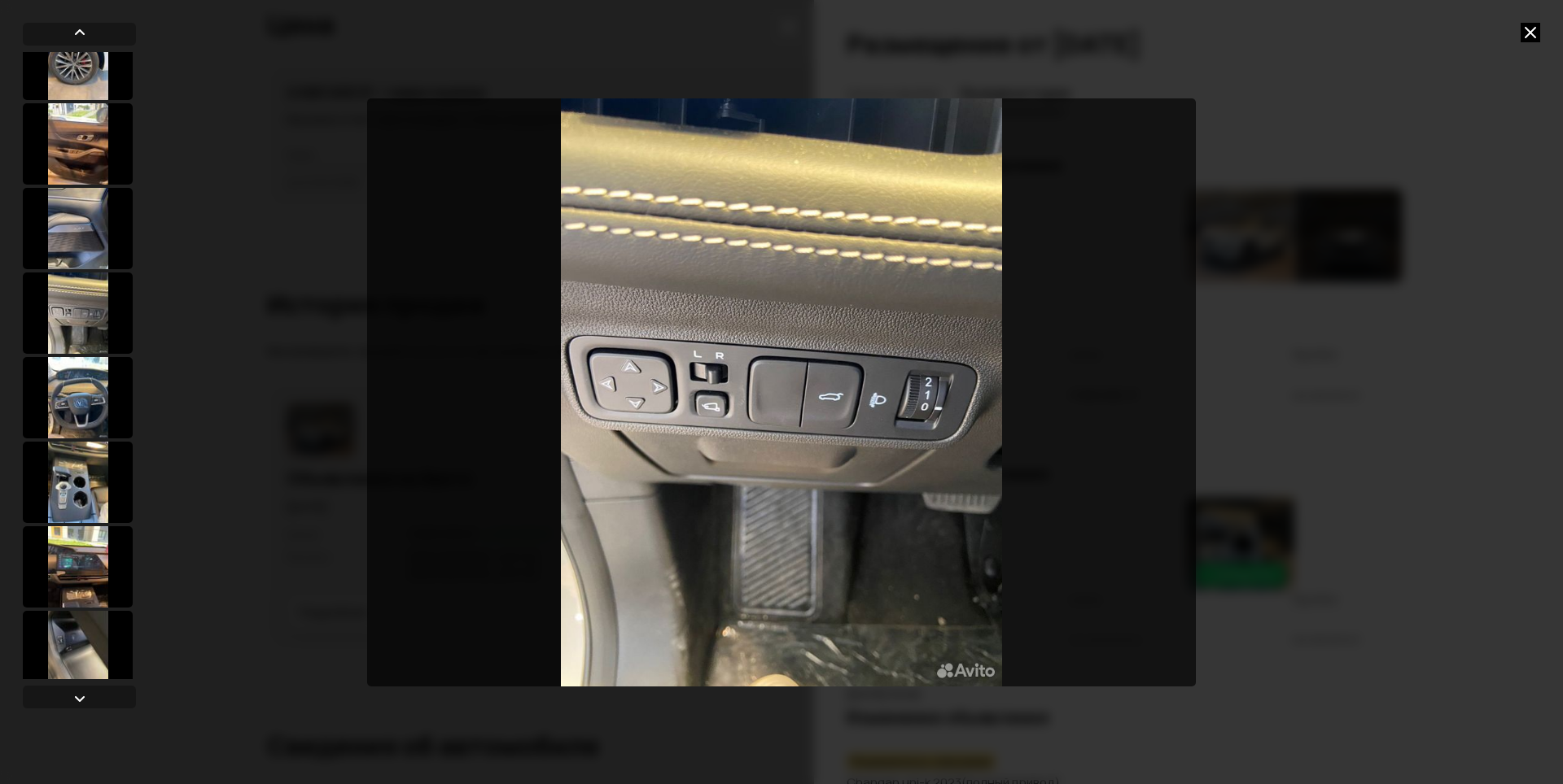
scroll to position [541, 0]
click at [96, 406] on div at bounding box center [77, 399] width 110 height 81
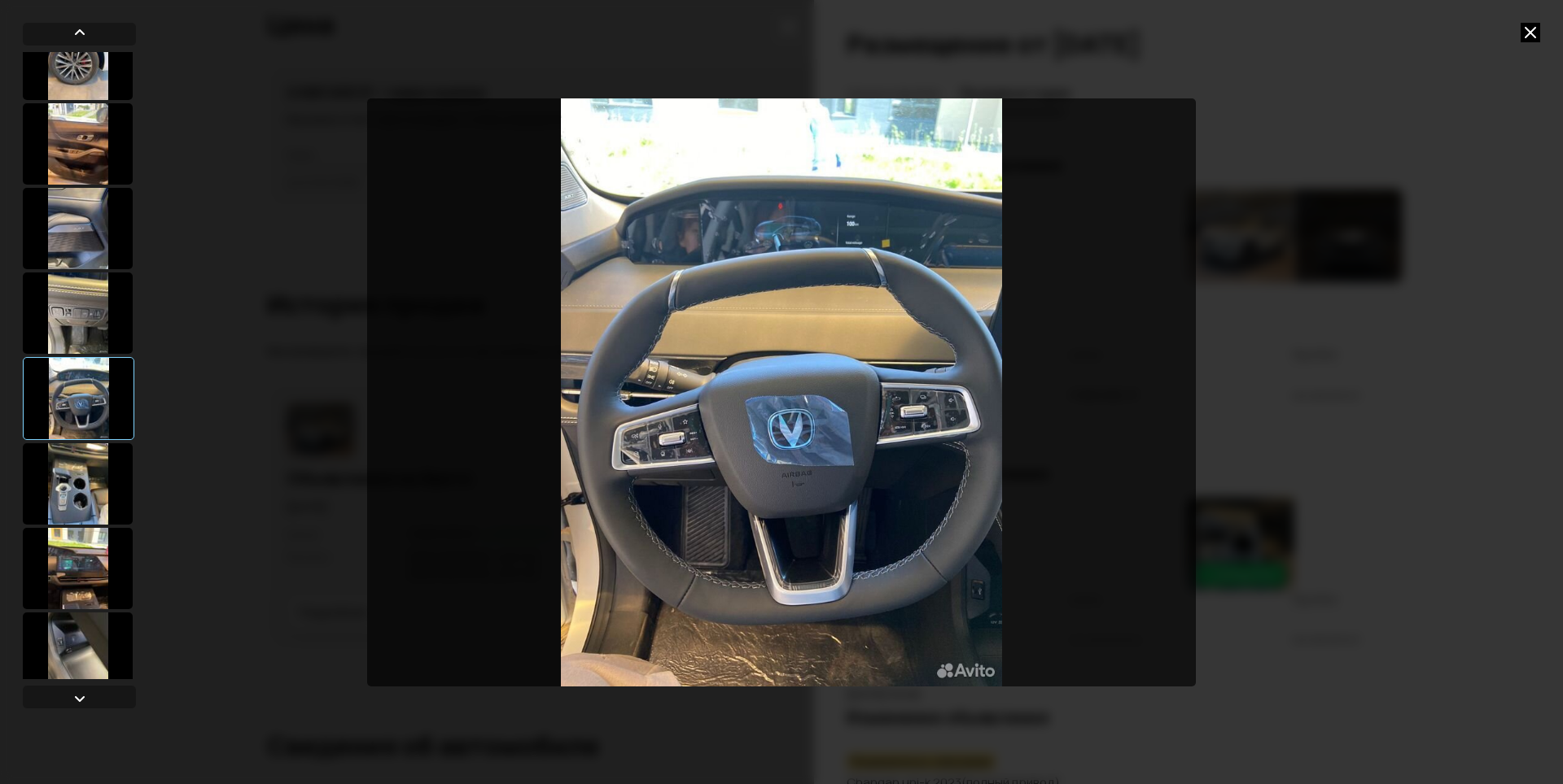
click at [85, 494] on div at bounding box center [77, 484] width 110 height 81
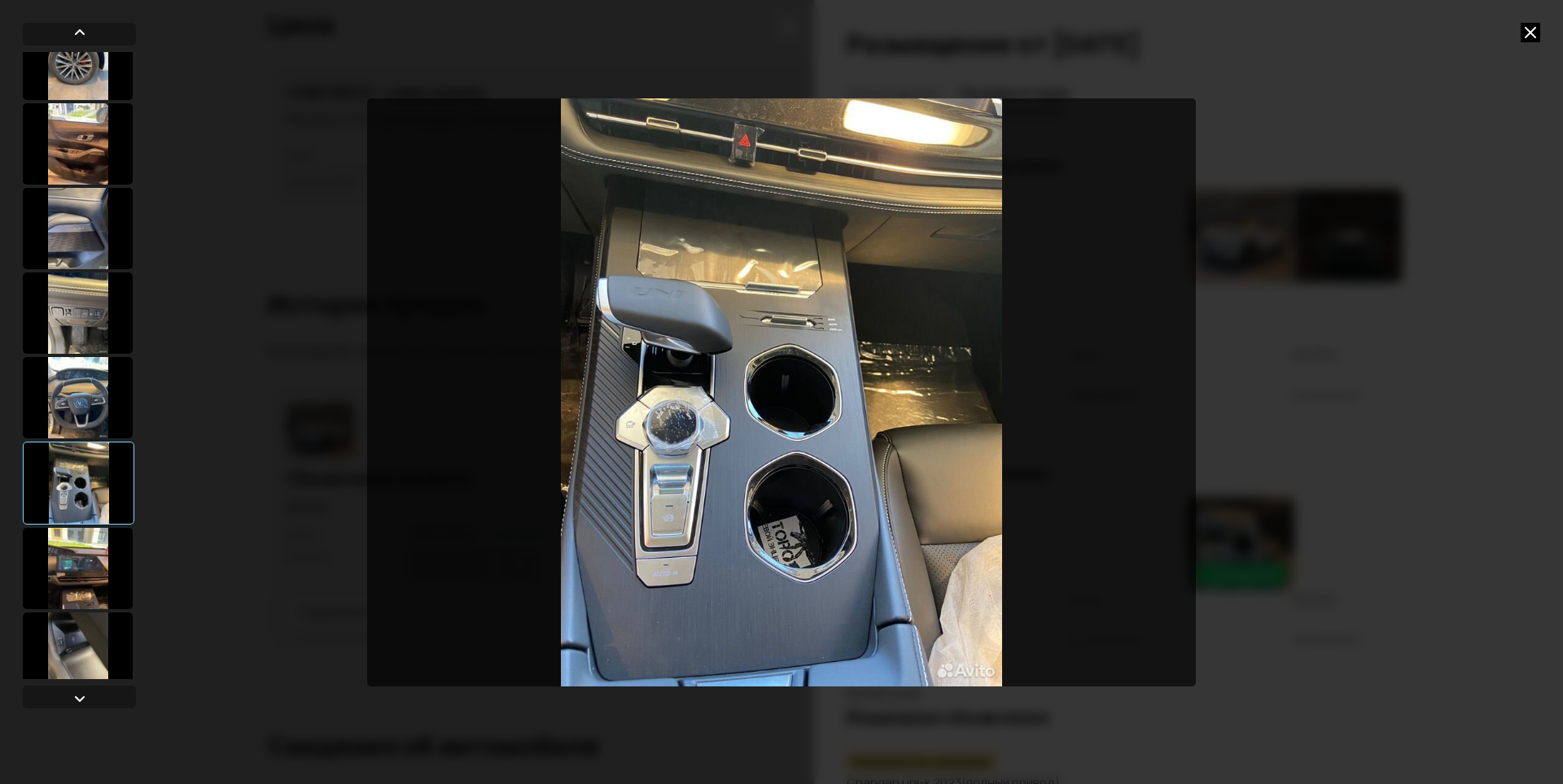
click at [71, 577] on div at bounding box center [77, 568] width 110 height 81
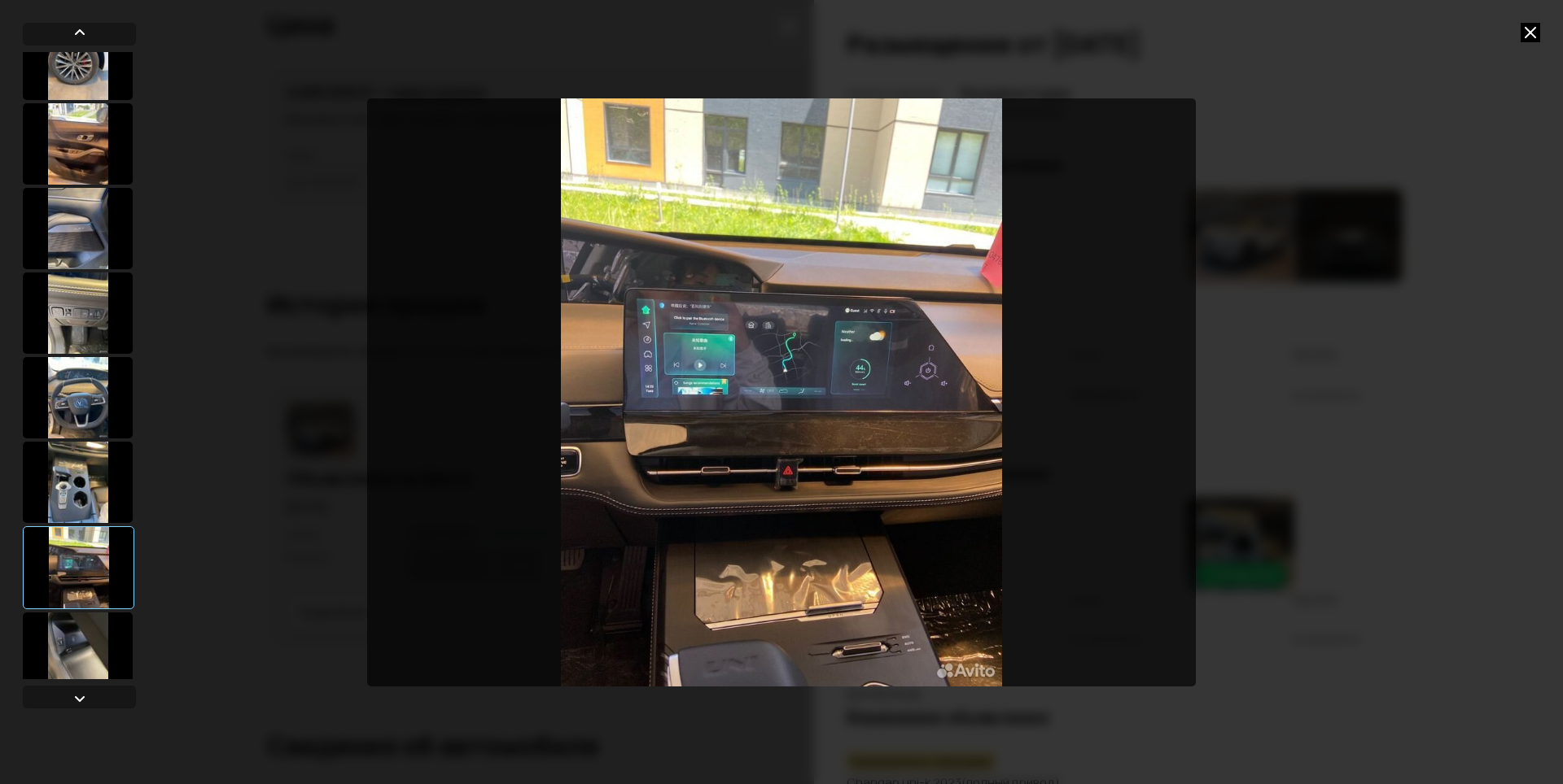
click at [73, 663] on div at bounding box center [77, 653] width 110 height 81
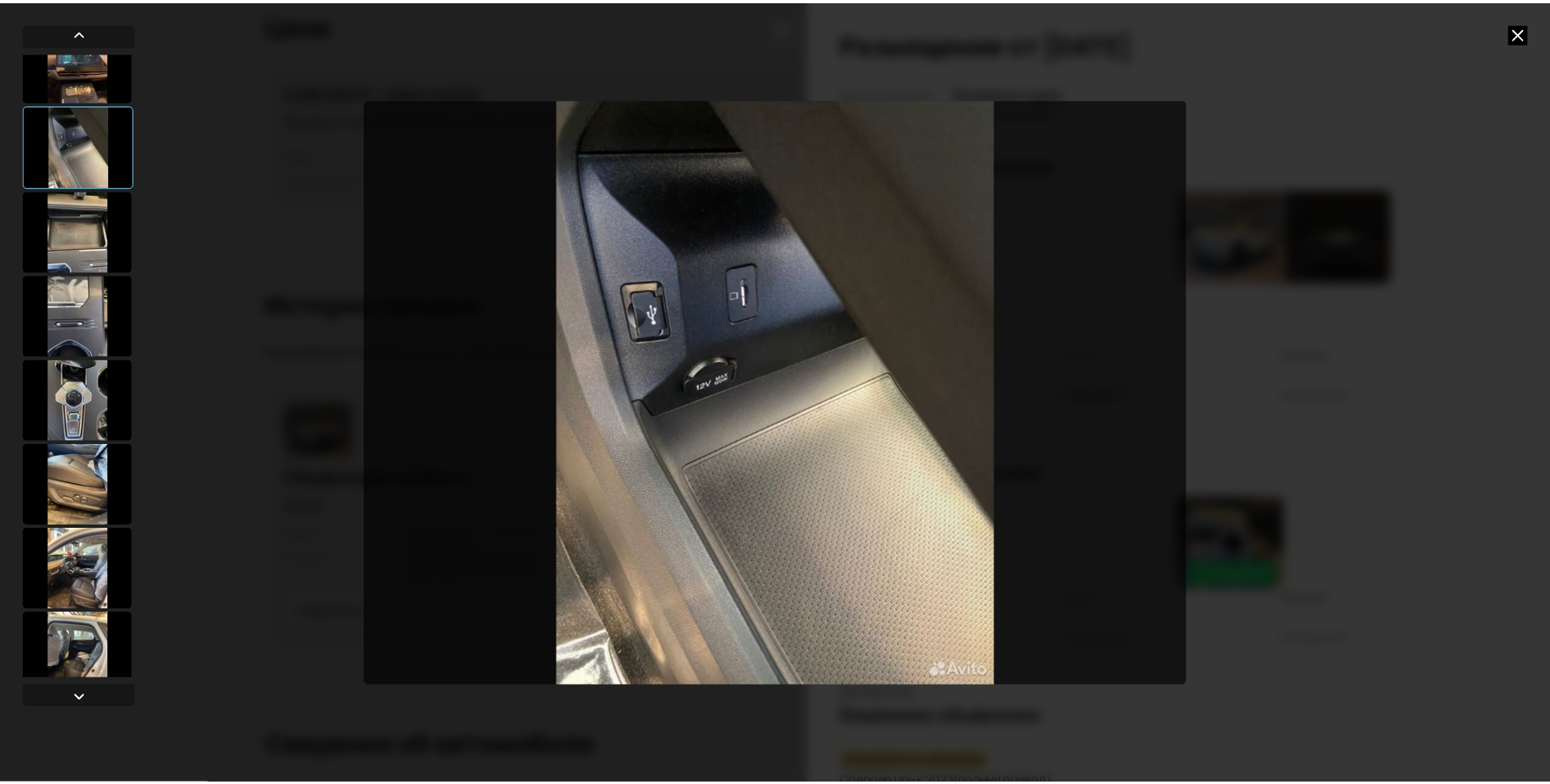
scroll to position [1083, 0]
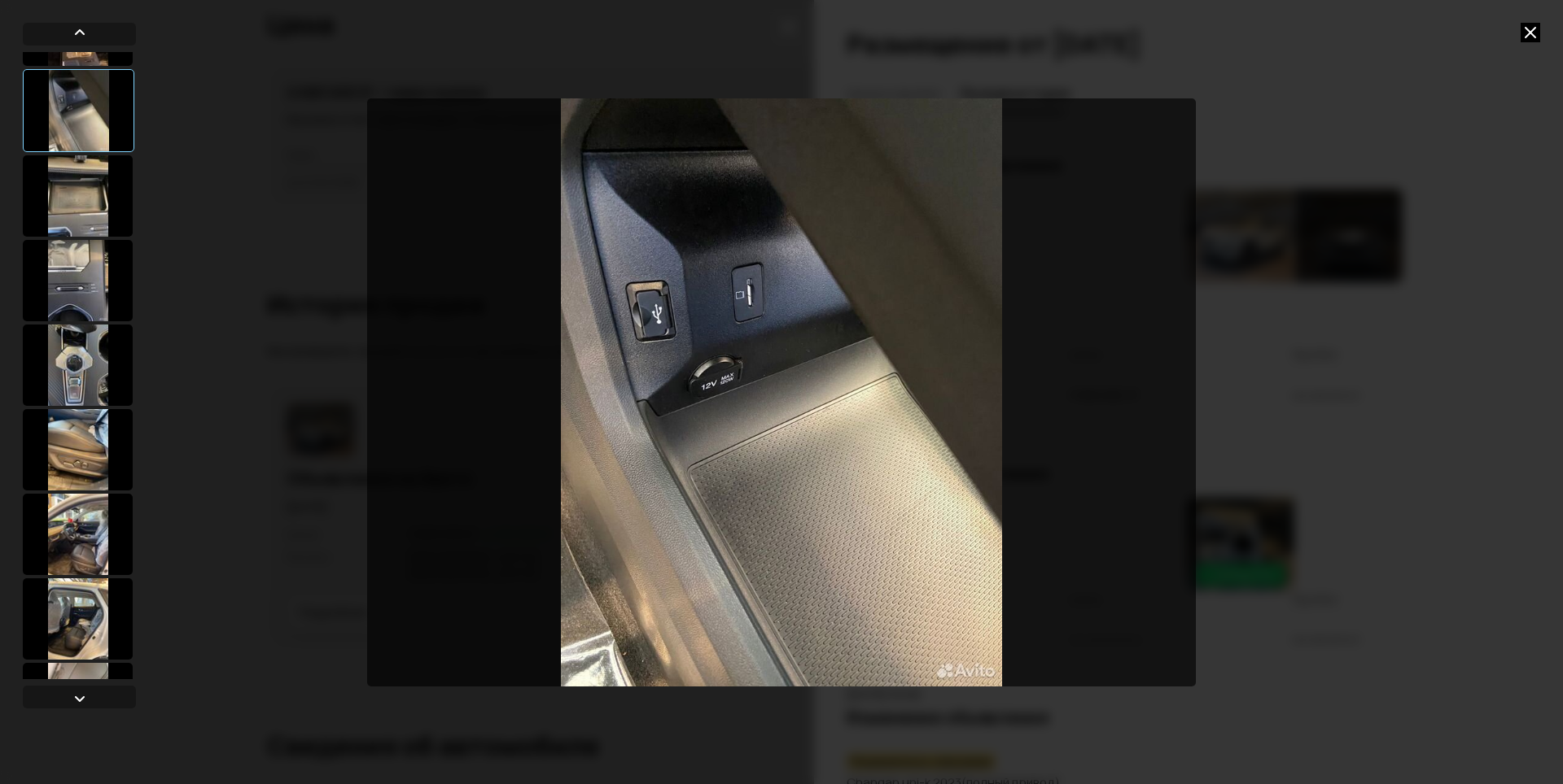
click at [69, 558] on div at bounding box center [77, 534] width 110 height 81
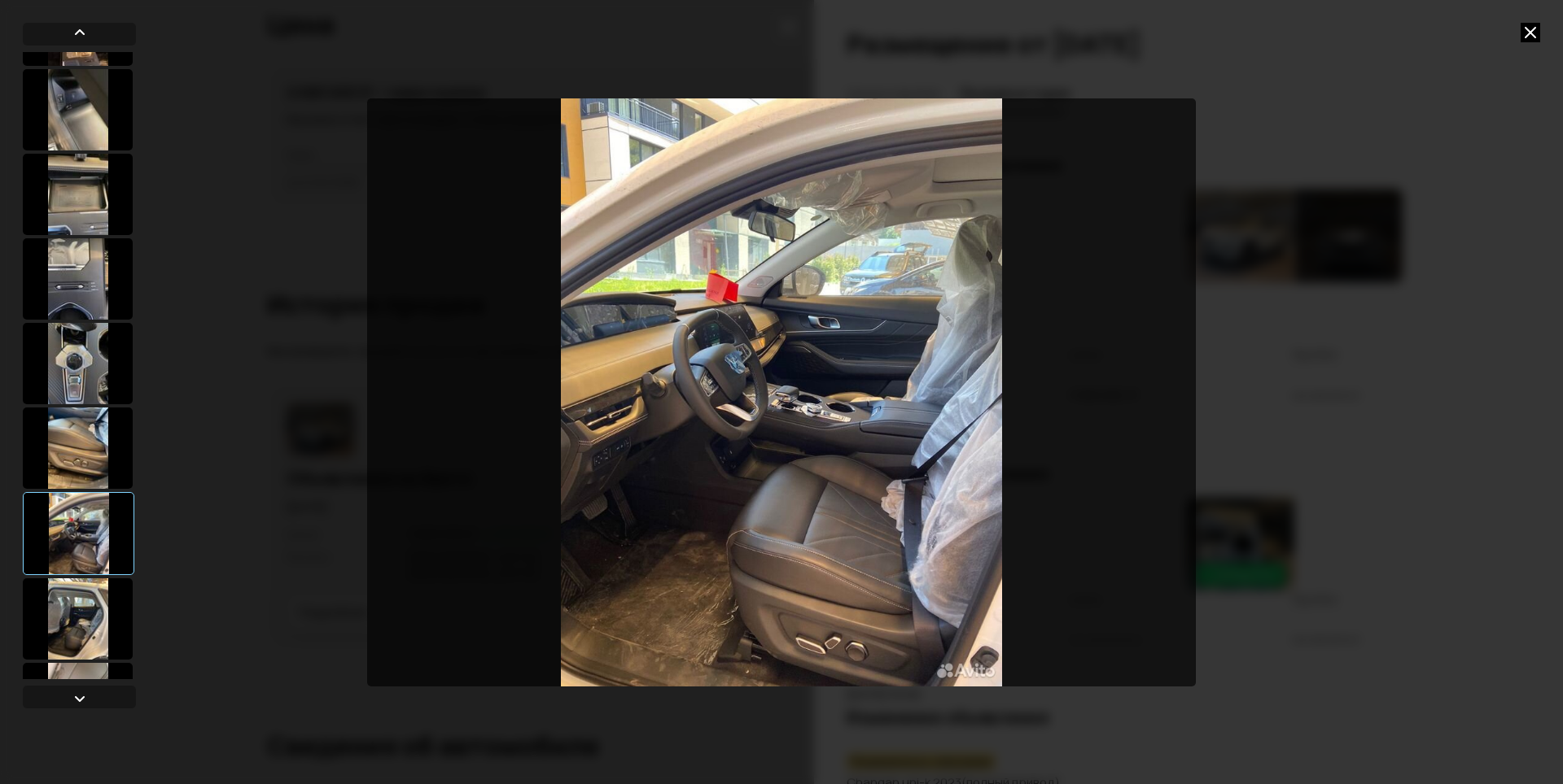
click at [1530, 35] on icon at bounding box center [1529, 32] width 20 height 20
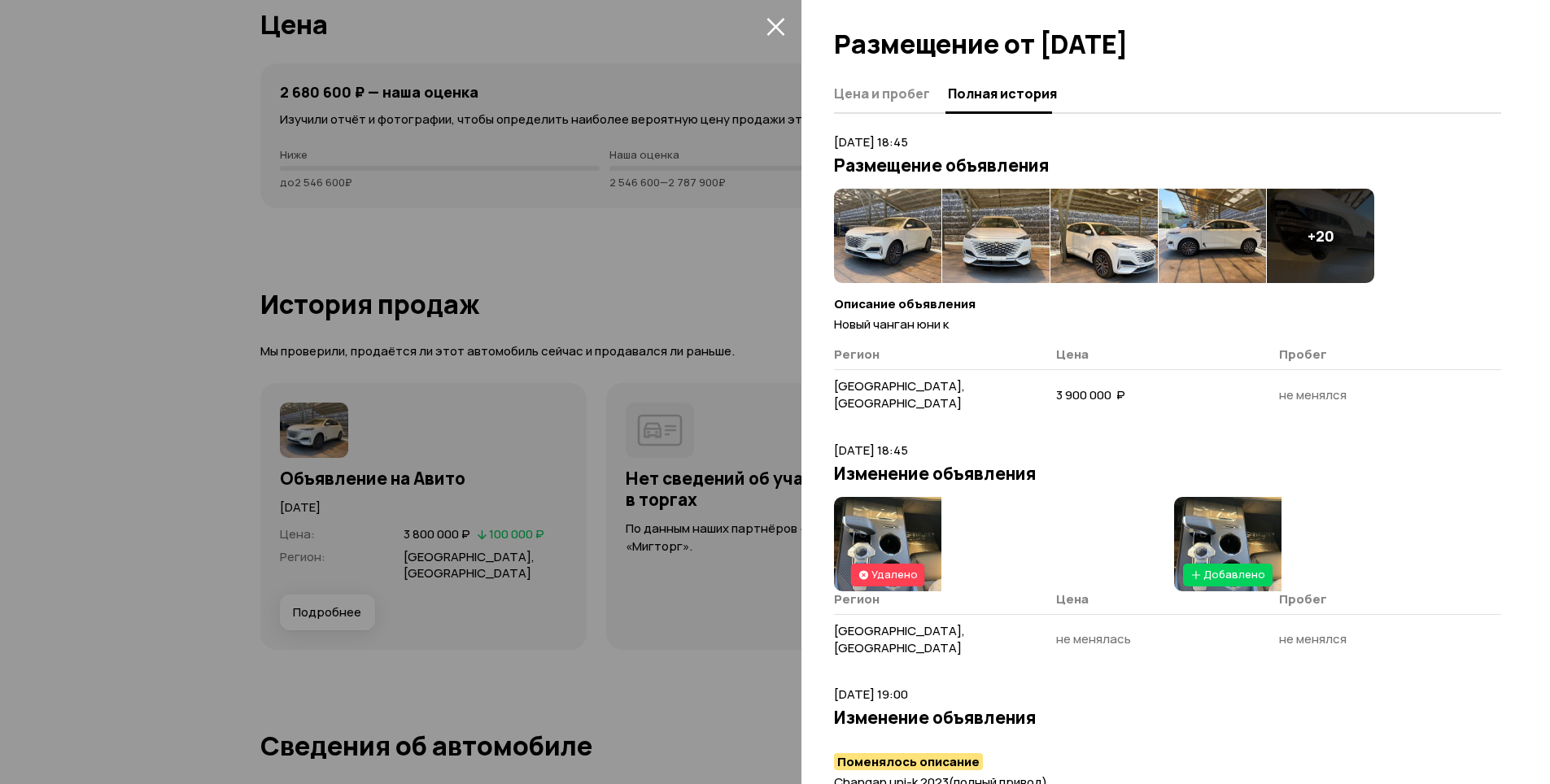
click at [772, 24] on icon "закрыть" at bounding box center [775, 26] width 18 height 18
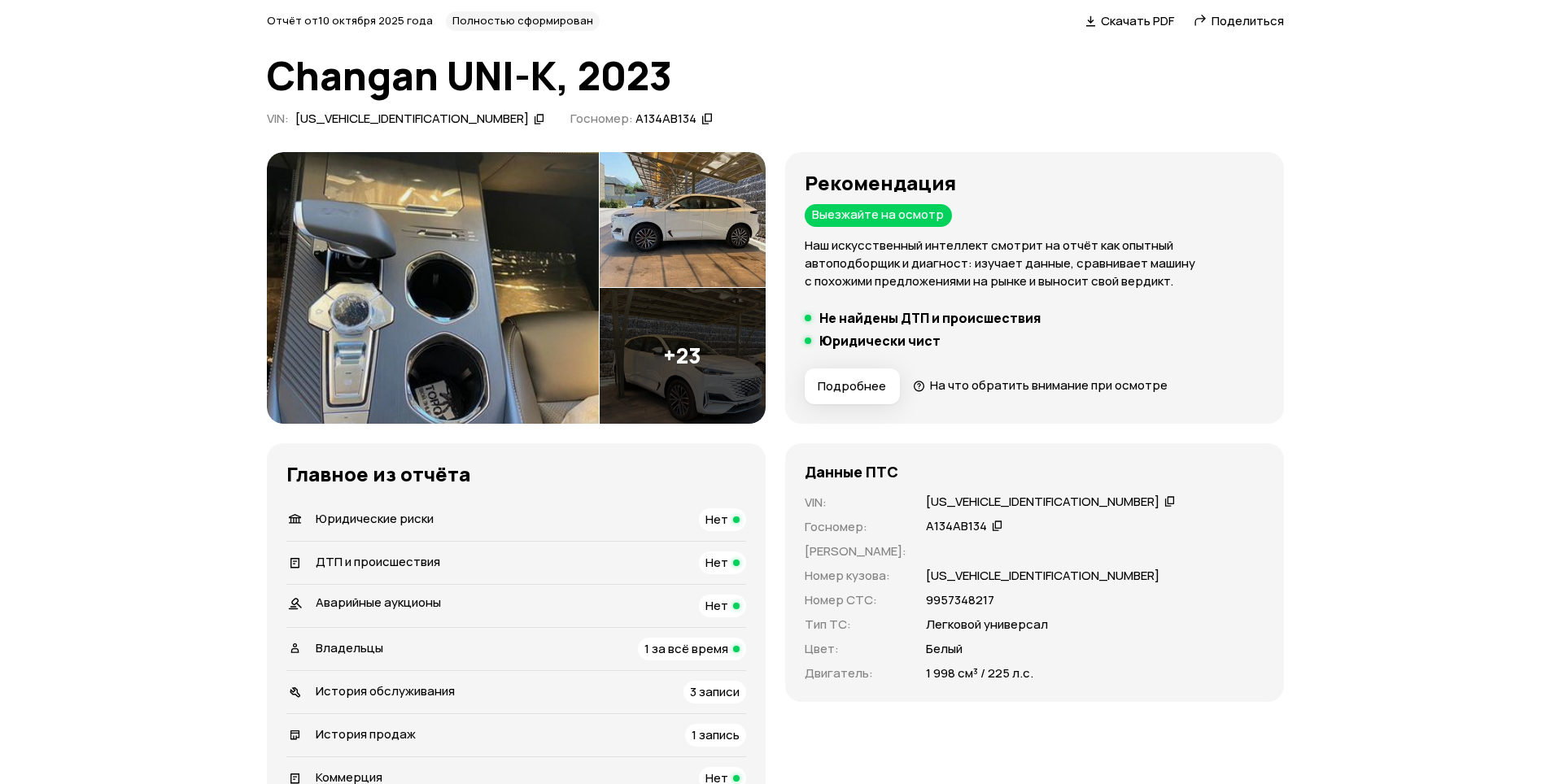
scroll to position [0, 0]
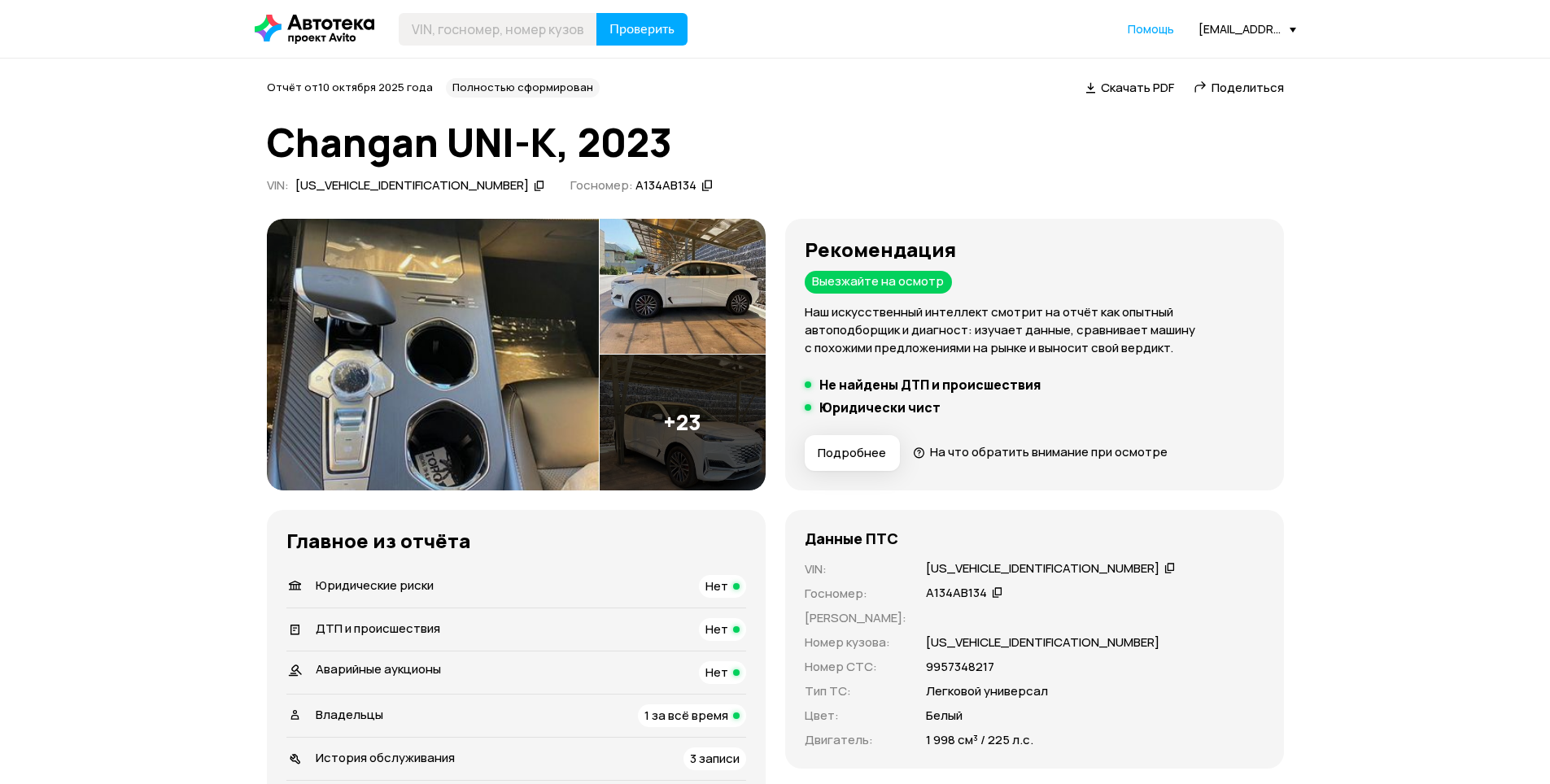
click at [723, 303] on img at bounding box center [683, 287] width 166 height 136
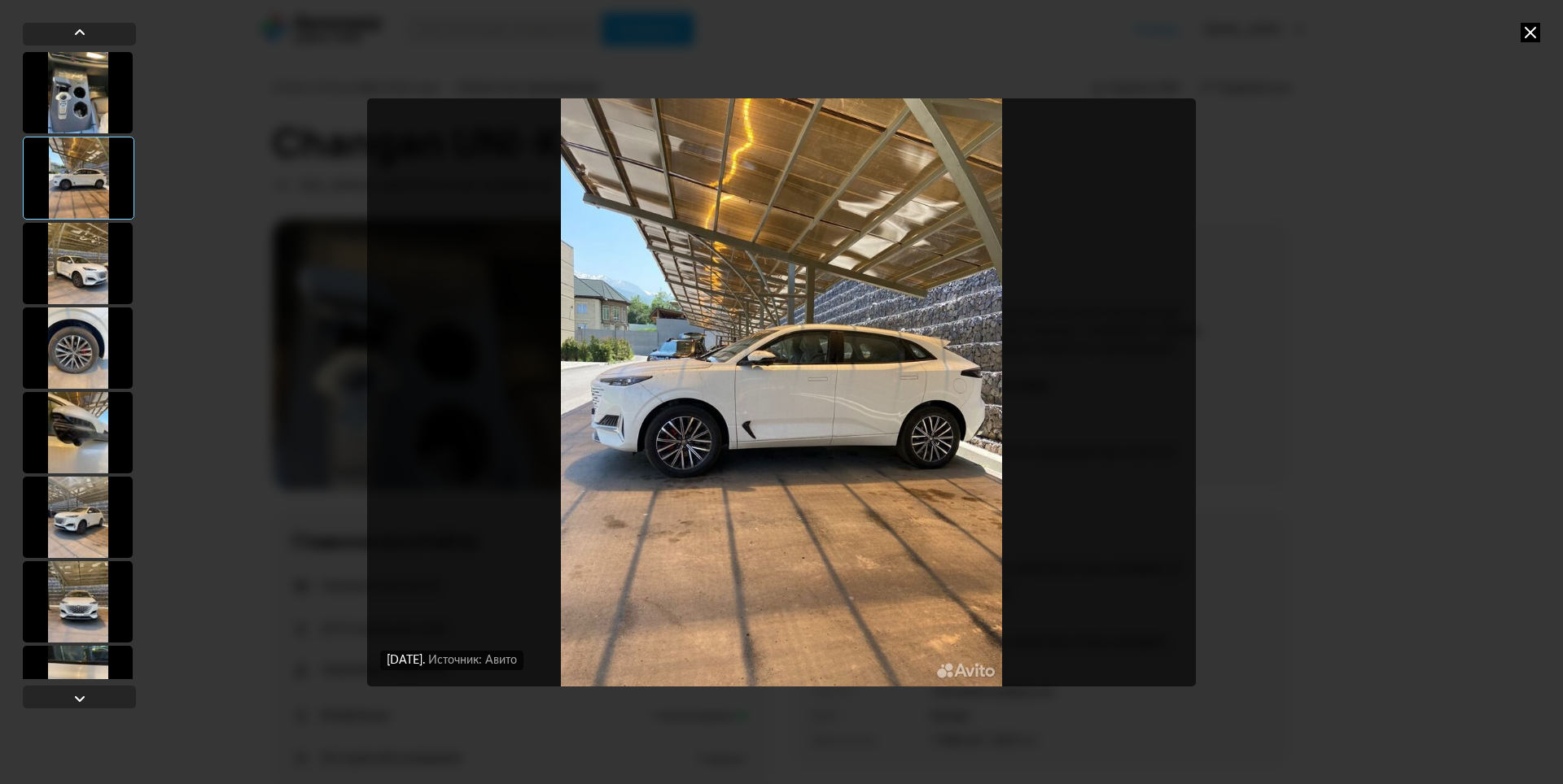
click at [54, 277] on div at bounding box center [77, 263] width 110 height 81
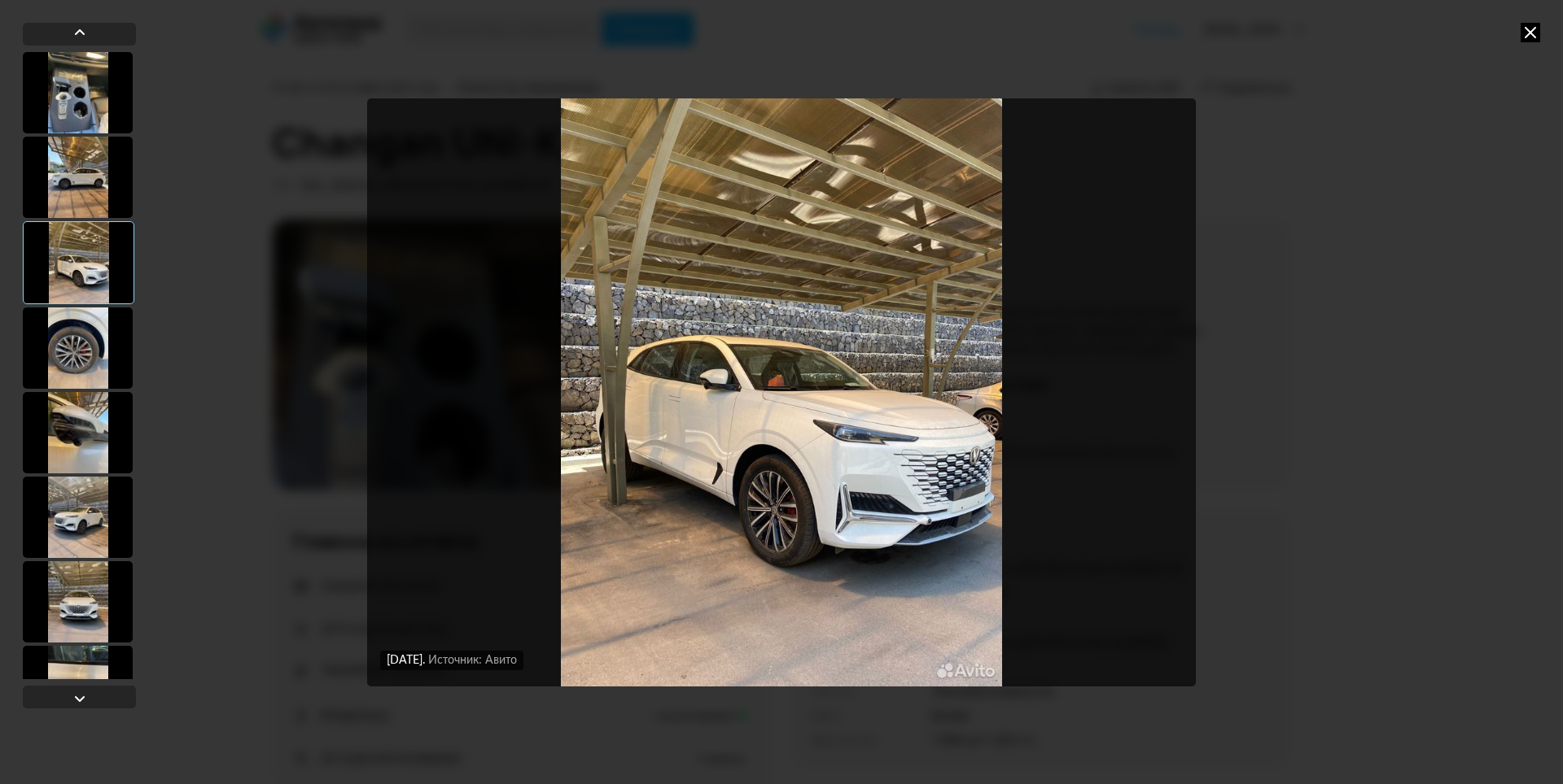
click at [83, 423] on div at bounding box center [77, 433] width 110 height 81
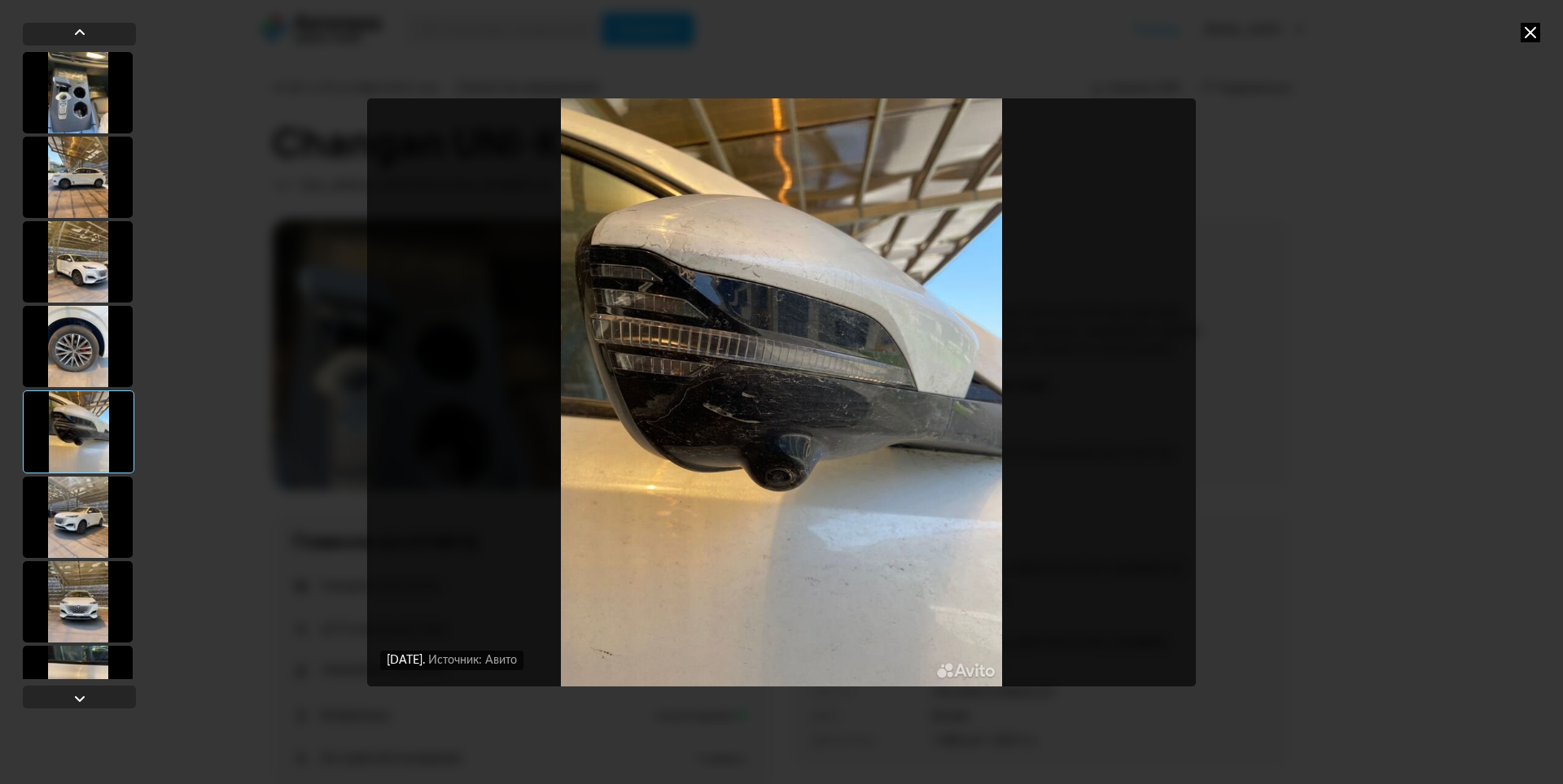
click at [64, 521] on div at bounding box center [77, 516] width 110 height 81
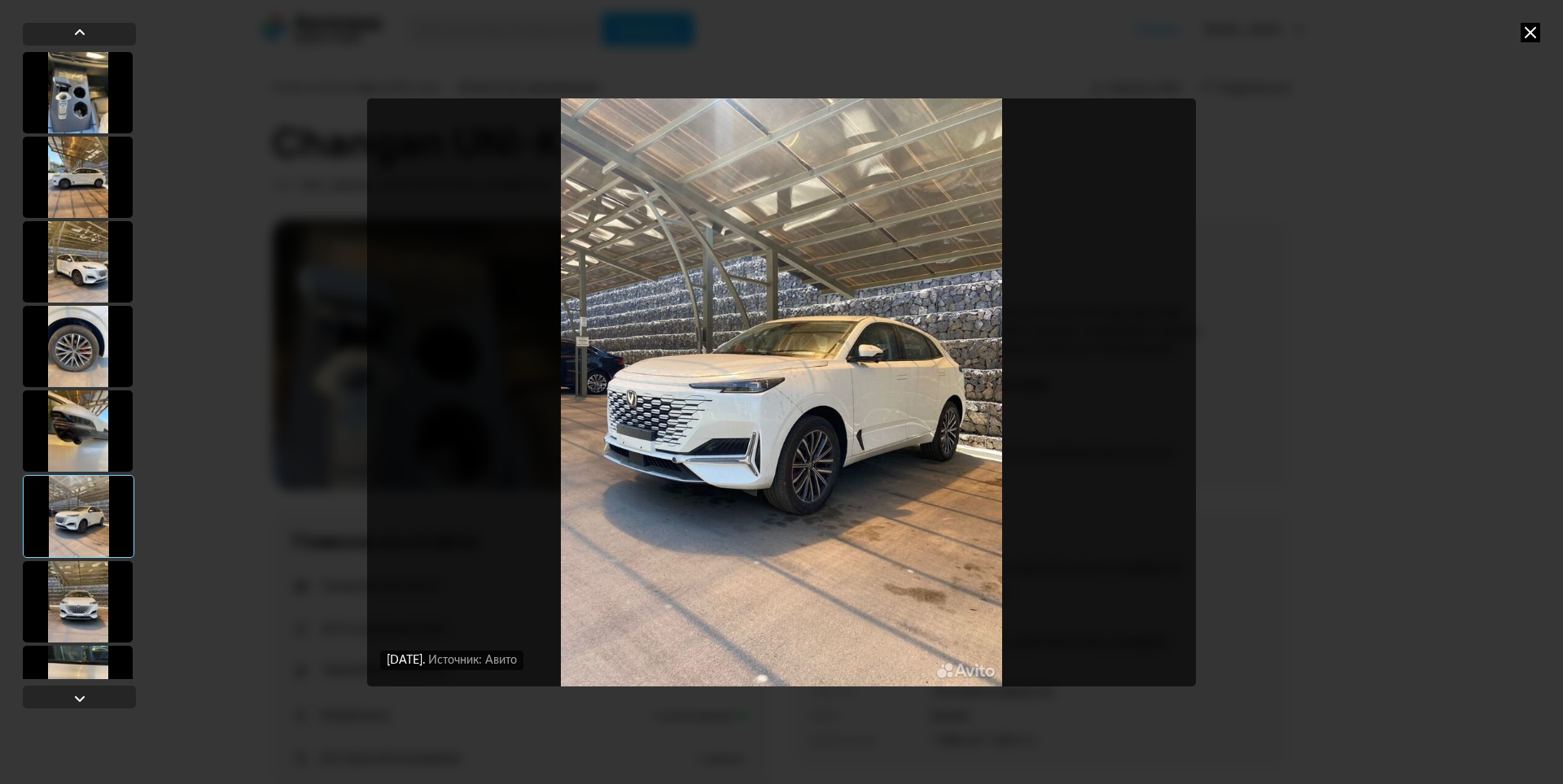
click at [80, 349] on div at bounding box center [77, 346] width 110 height 81
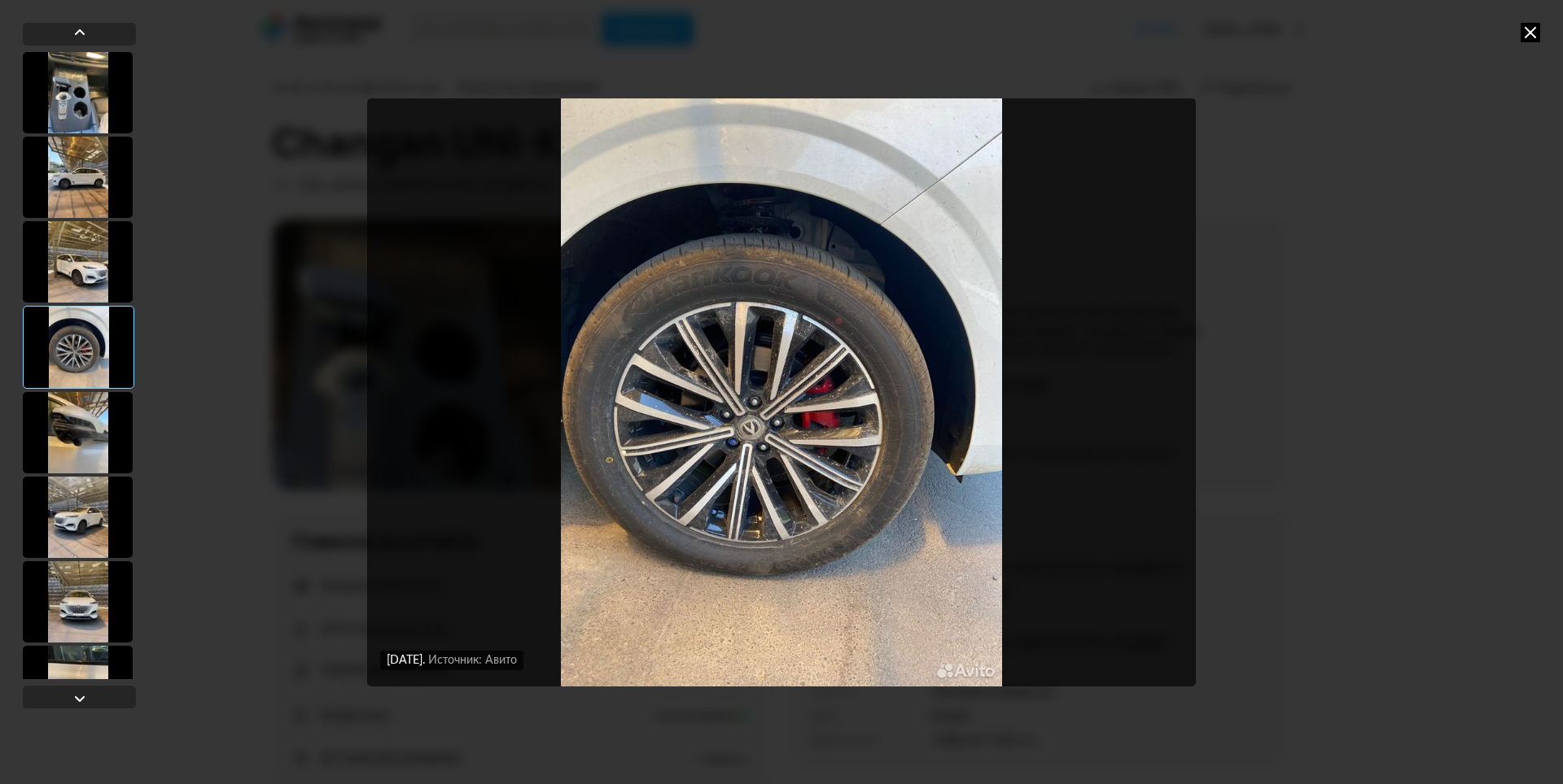
click at [91, 438] on div at bounding box center [77, 433] width 110 height 81
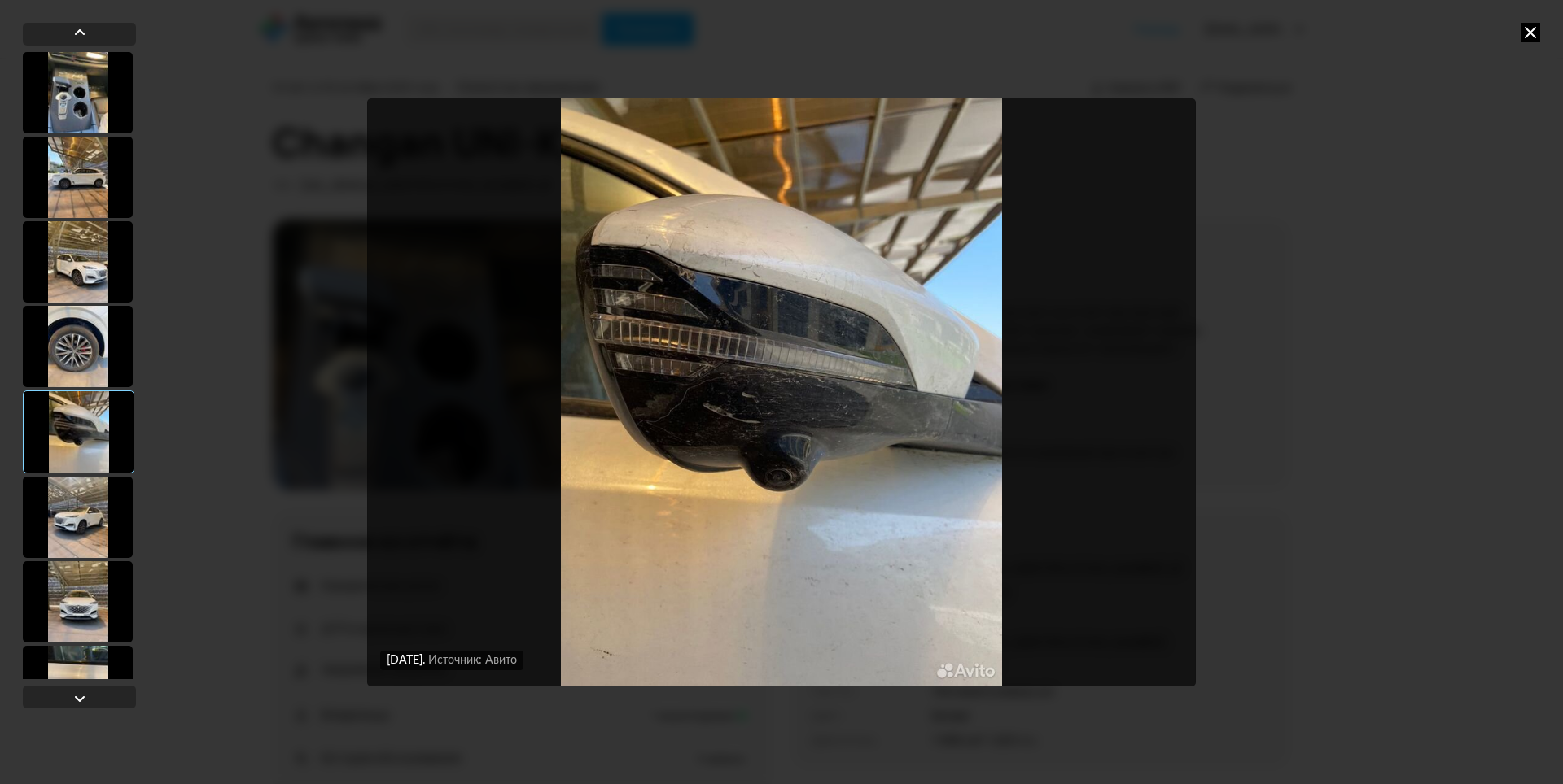
click at [88, 534] on div at bounding box center [77, 516] width 110 height 81
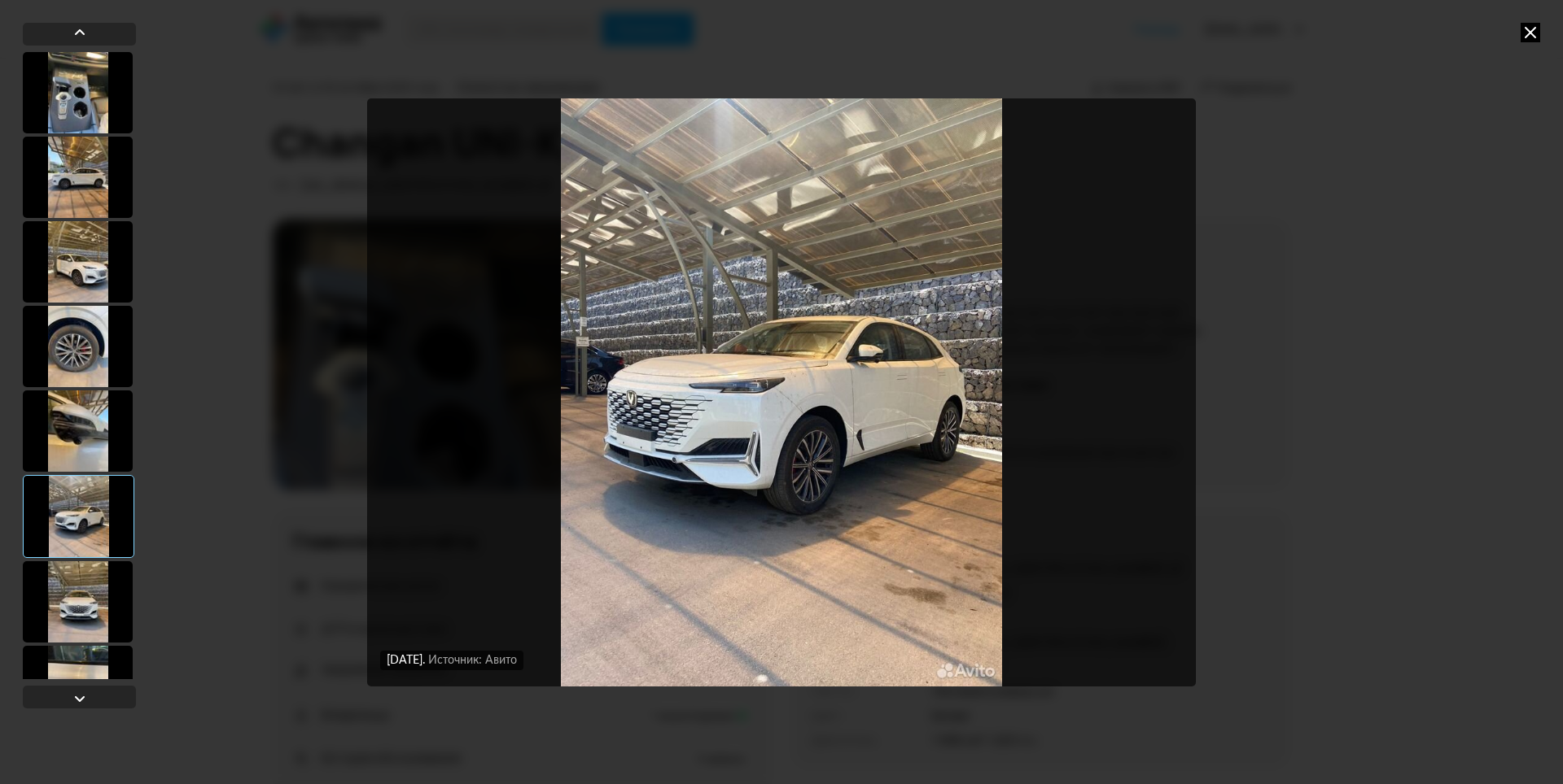
click at [1525, 22] on div "11 октября 2023 года Источник: Авито 11 октября 2023 года Источник: Авито 11 ок…" at bounding box center [782, 392] width 1563 height 784
click at [1532, 31] on icon at bounding box center [1529, 32] width 20 height 20
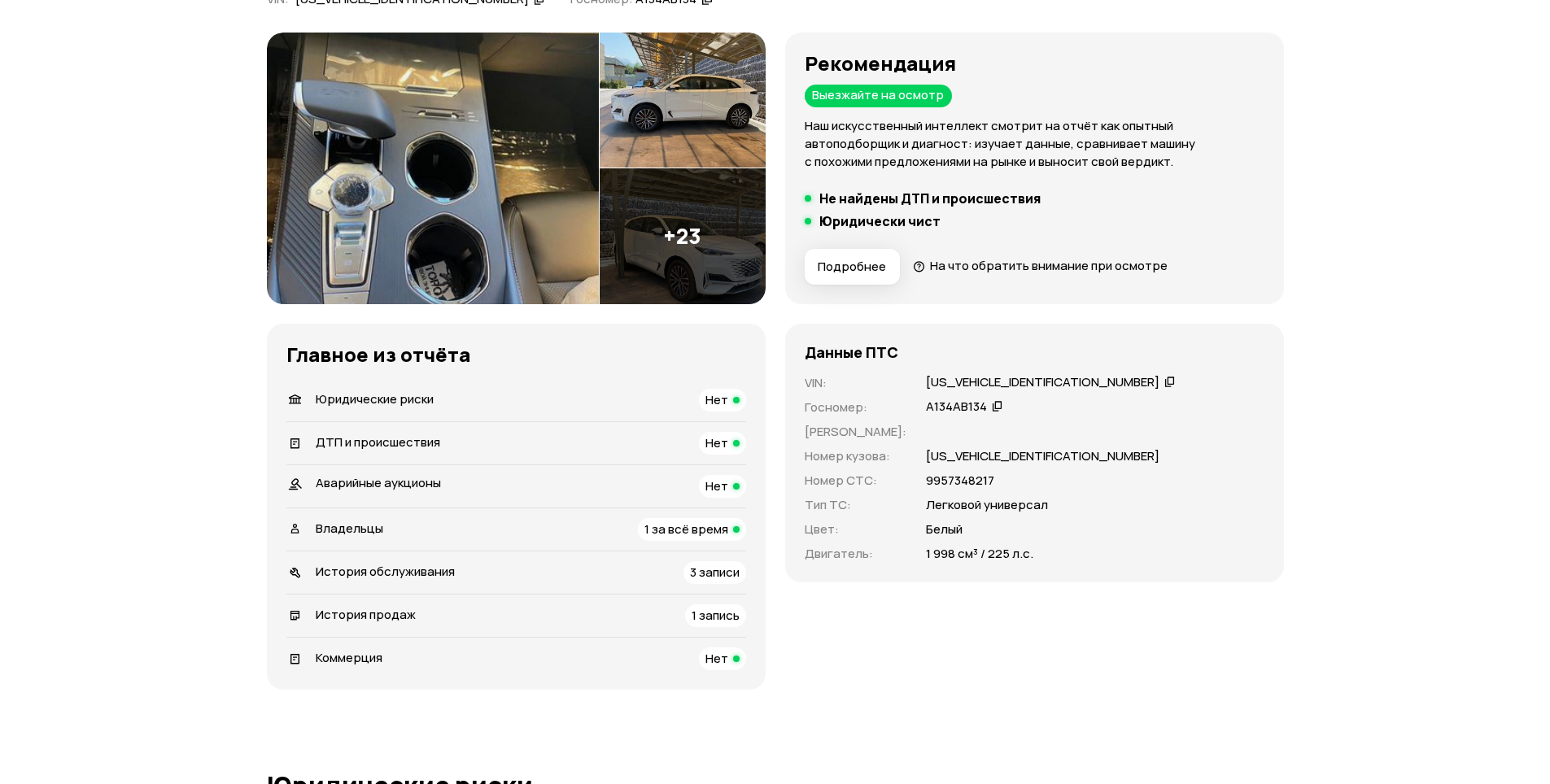
scroll to position [271, 0]
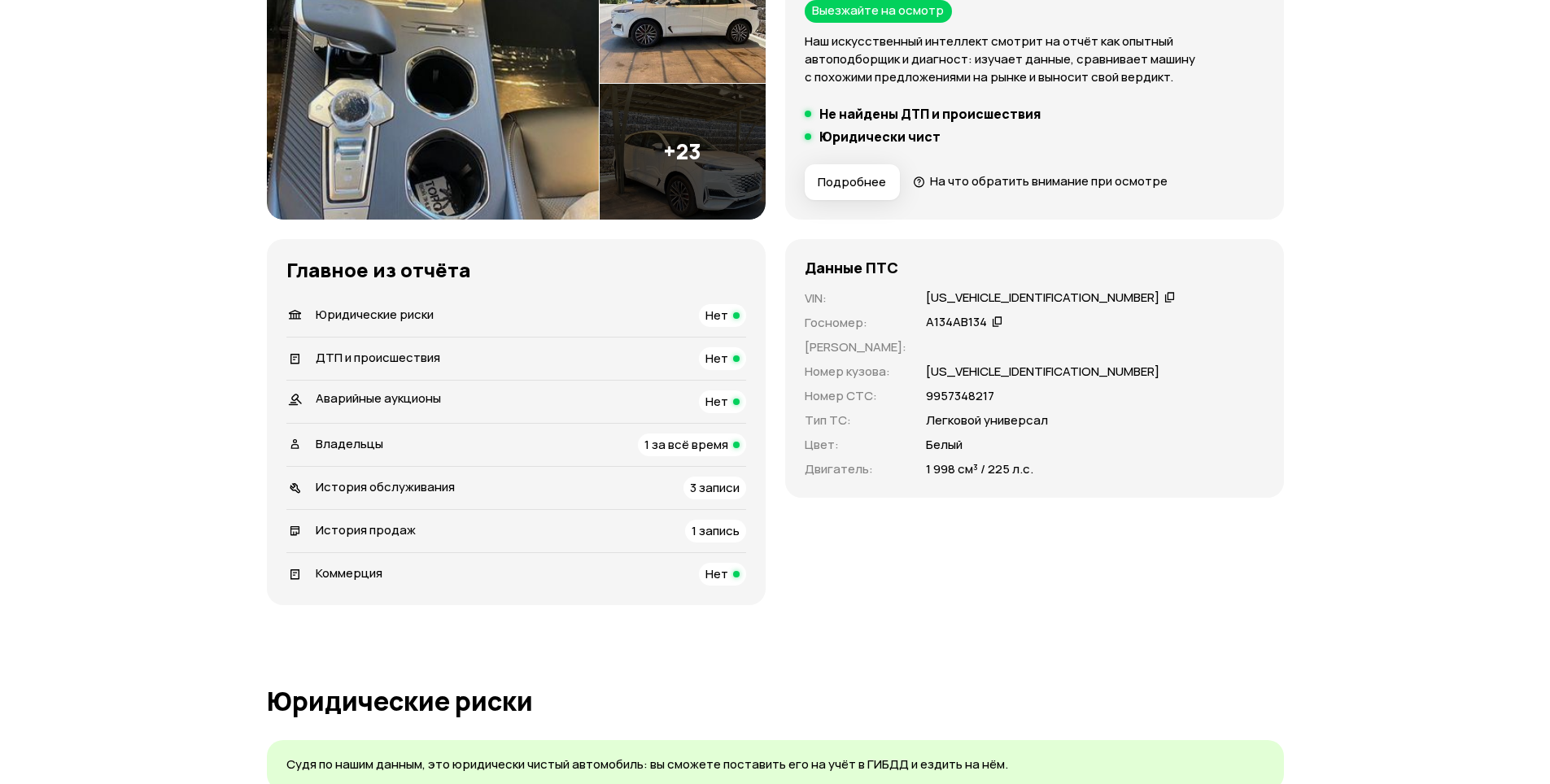
click at [719, 488] on span "3 записи" at bounding box center [714, 488] width 49 height 17
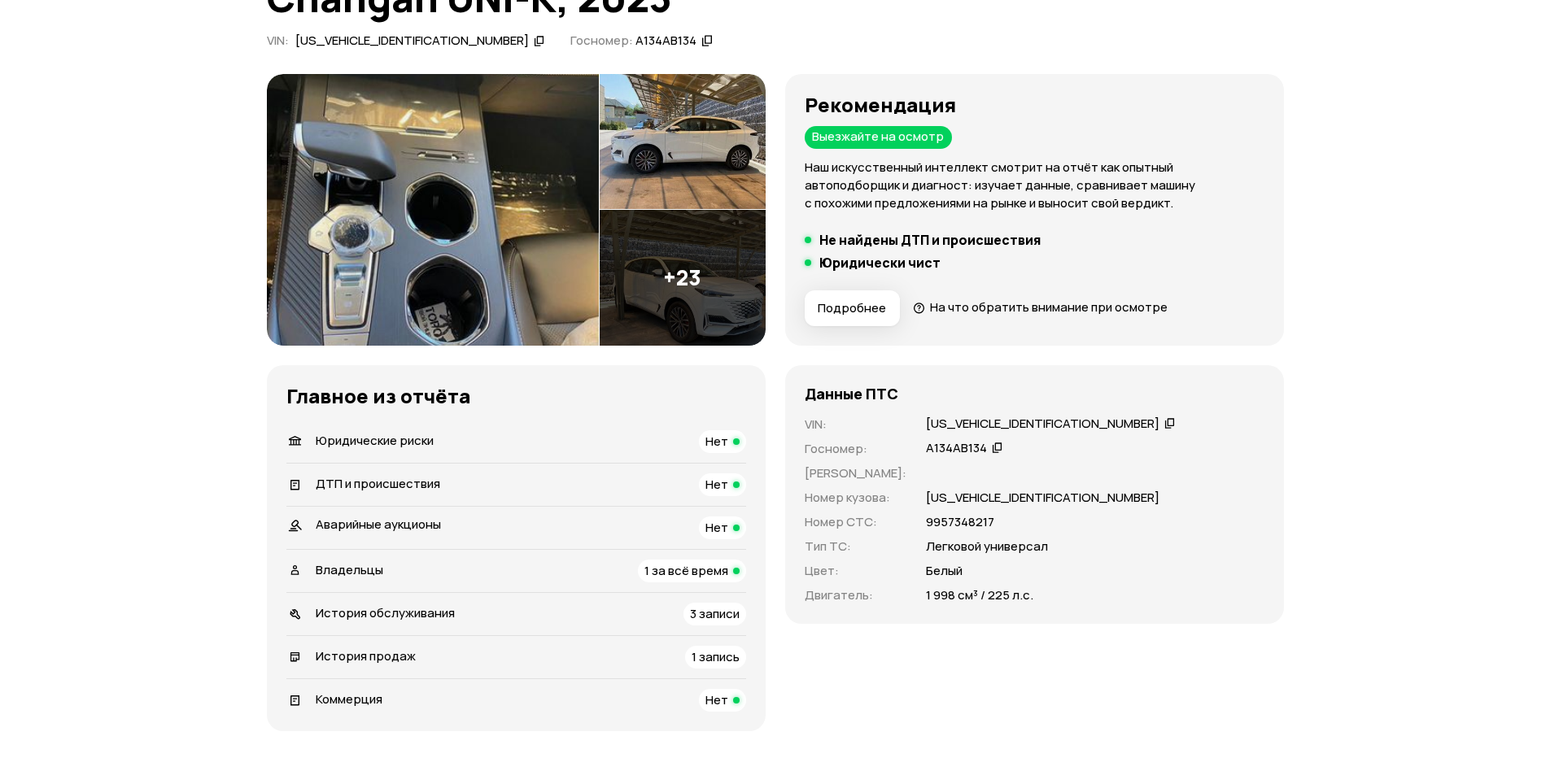
scroll to position [0, 0]
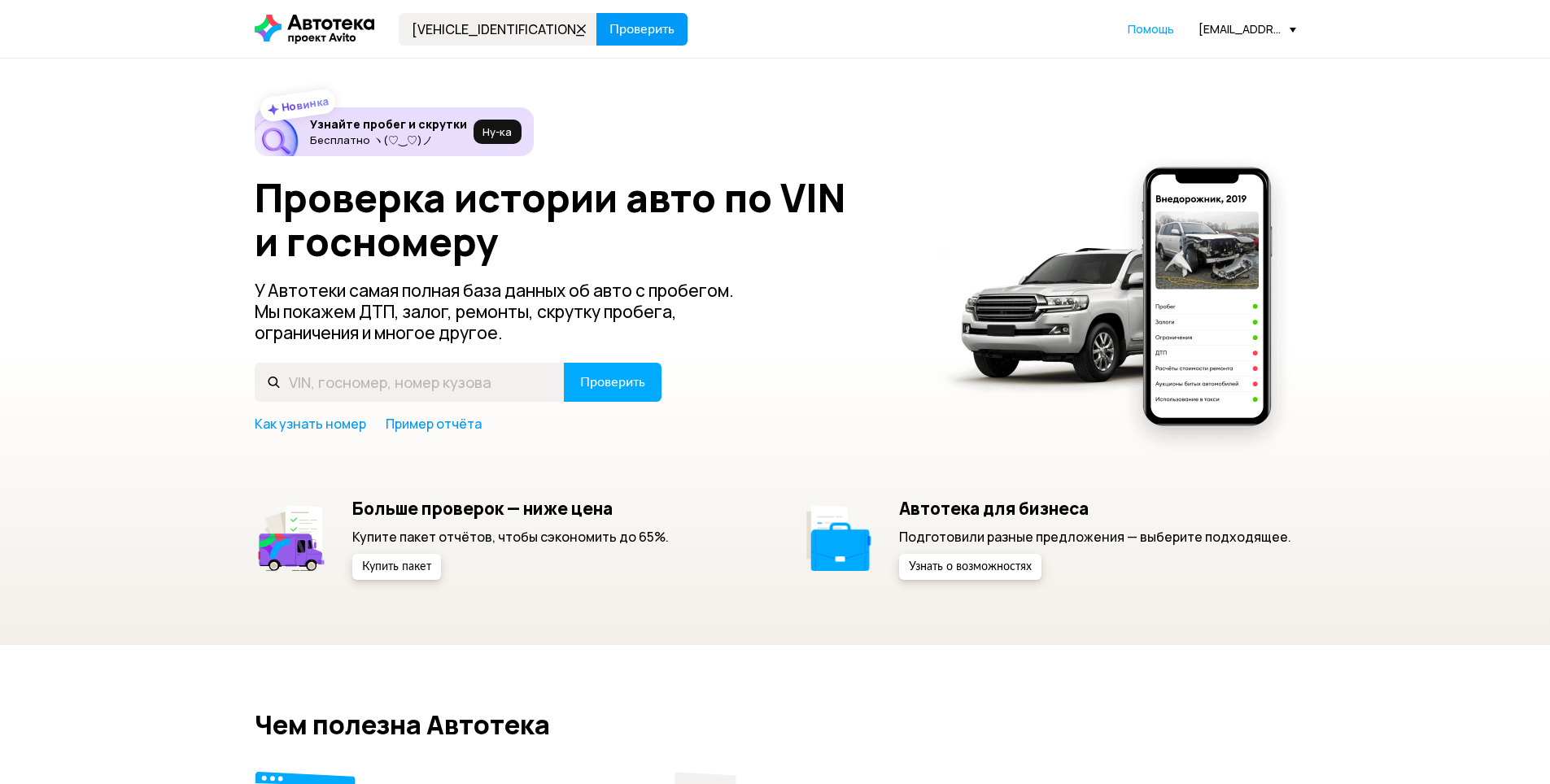
type input "[VEHICLE_IDENTIFICATION_NUMBER]"
click at [630, 29] on span "Проверить" at bounding box center [643, 29] width 65 height 13
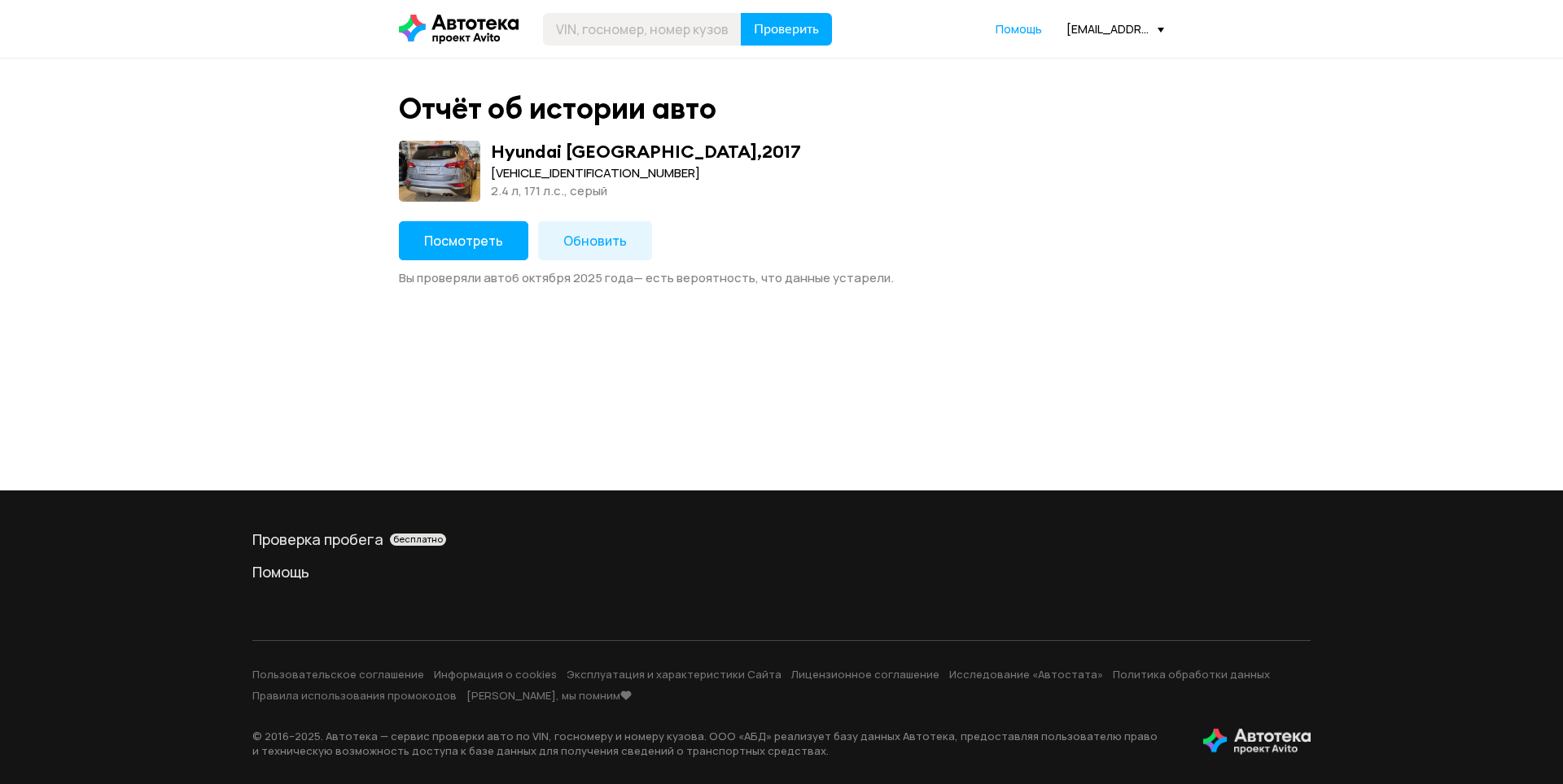
click at [442, 230] on button "Посмотреть" at bounding box center [463, 241] width 130 height 39
